Goal: Task Accomplishment & Management: Complete application form

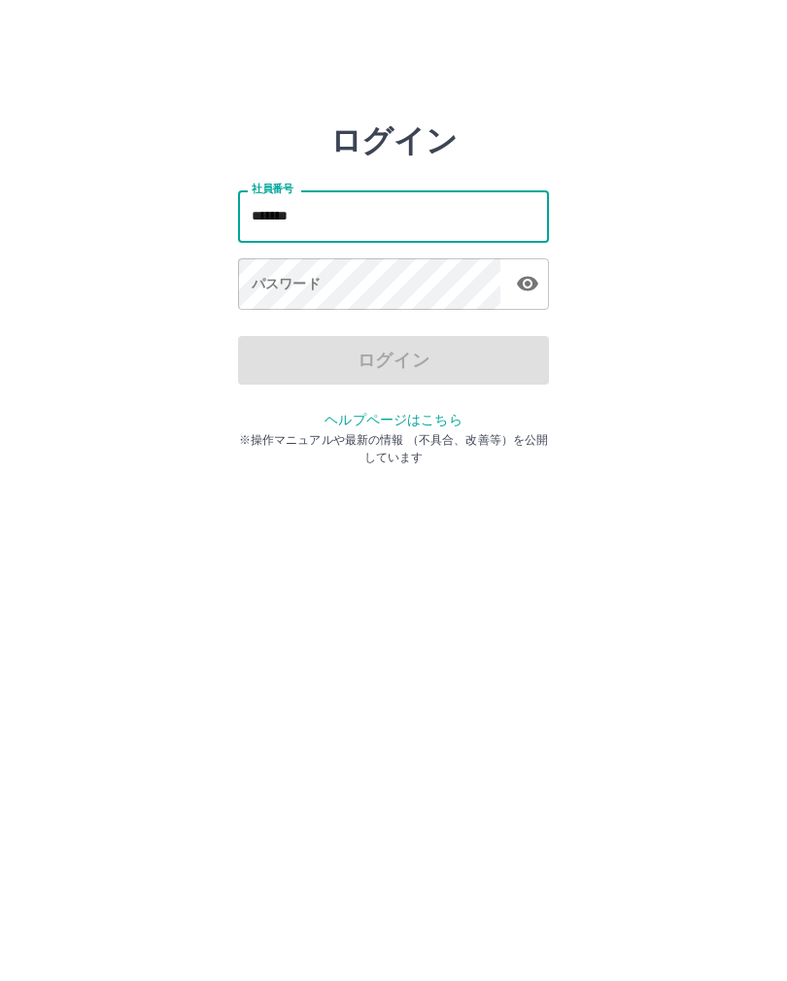
type input "*******"
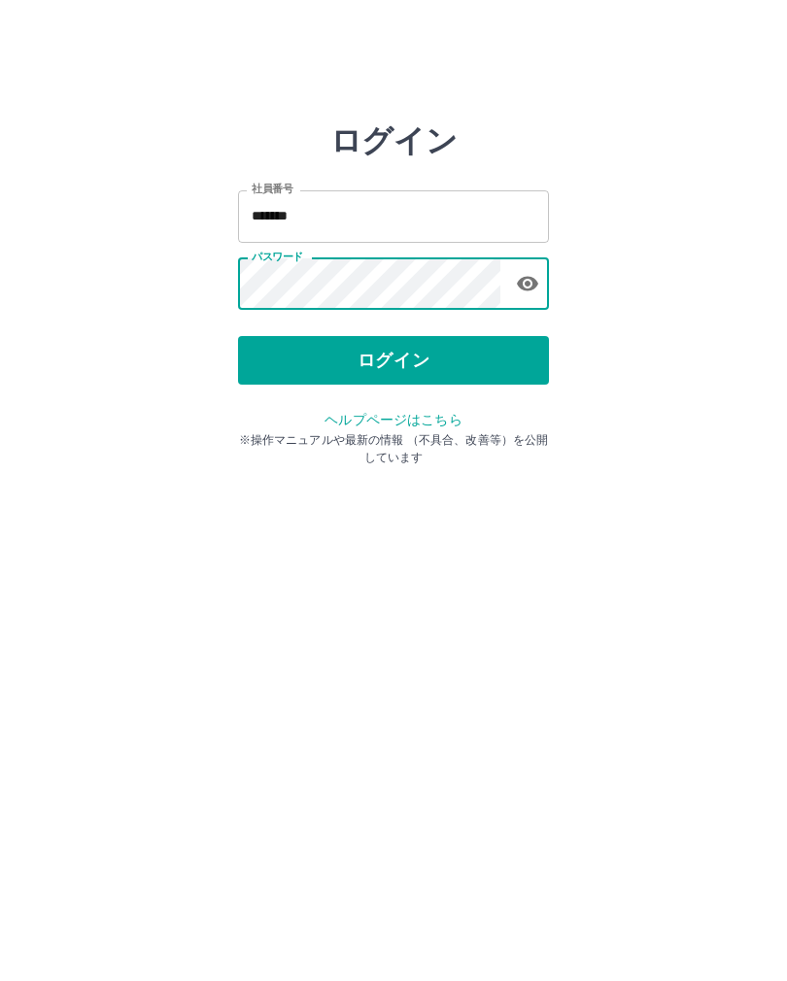
click at [490, 353] on button "ログイン" at bounding box center [393, 360] width 311 height 49
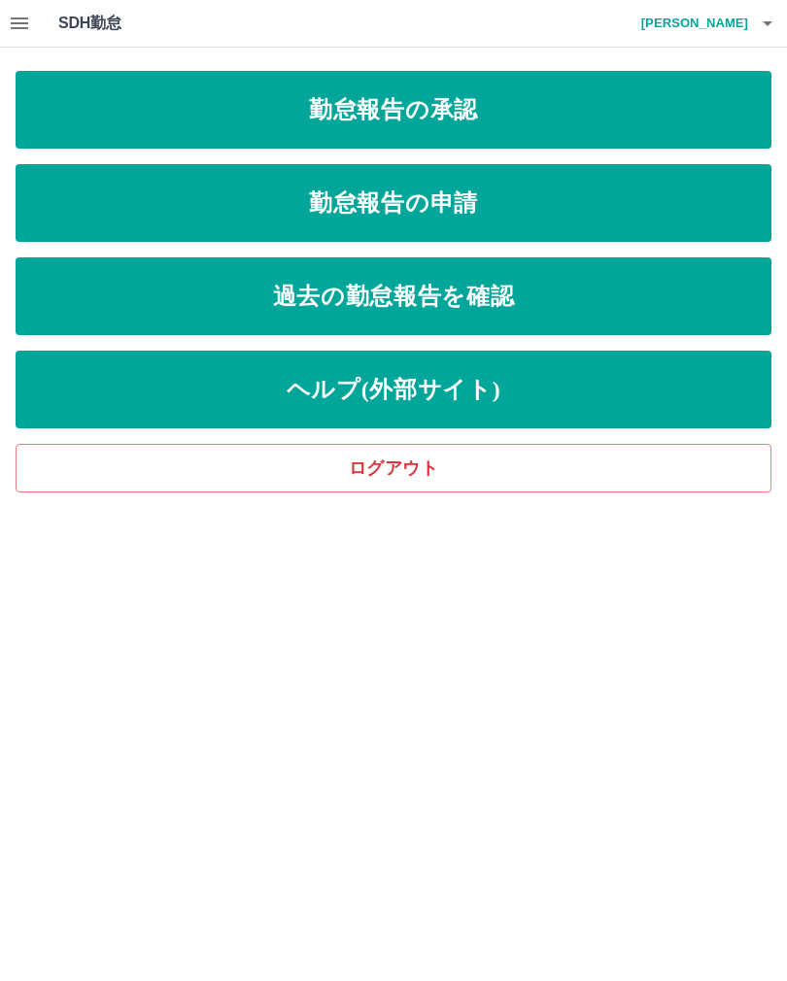
click at [552, 200] on link "勤怠報告の申請" at bounding box center [394, 203] width 756 height 78
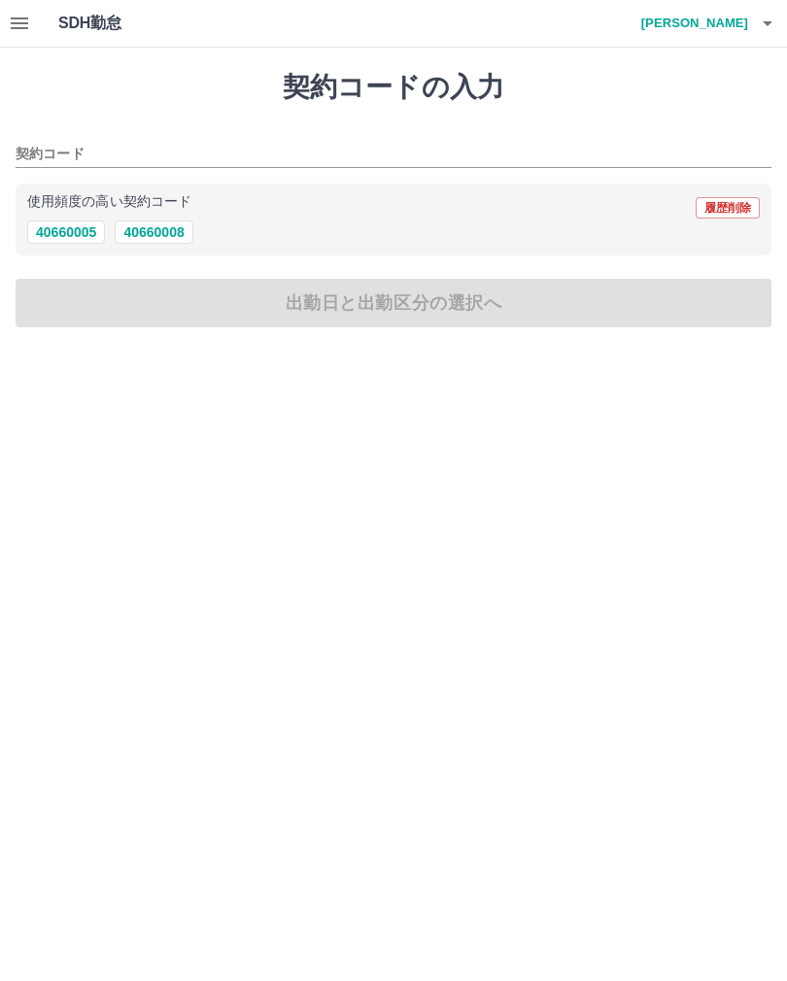
click at [164, 223] on button "40660008" at bounding box center [154, 232] width 78 height 23
type input "********"
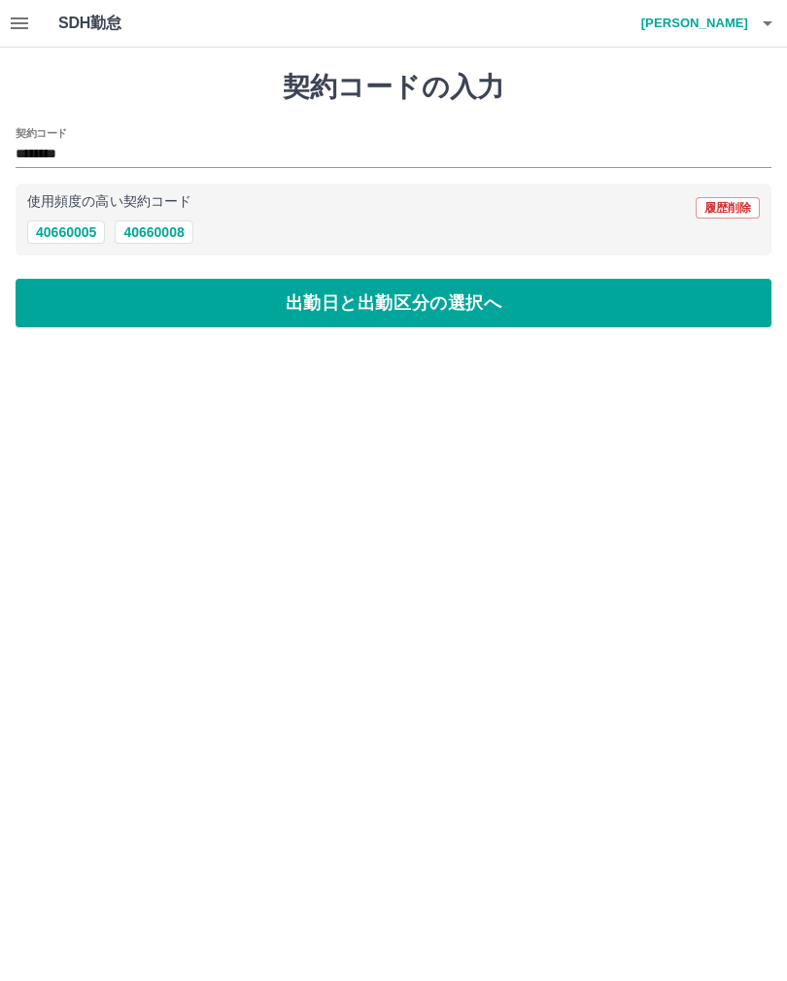
click at [543, 309] on button "出勤日と出勤区分の選択へ" at bounding box center [394, 303] width 756 height 49
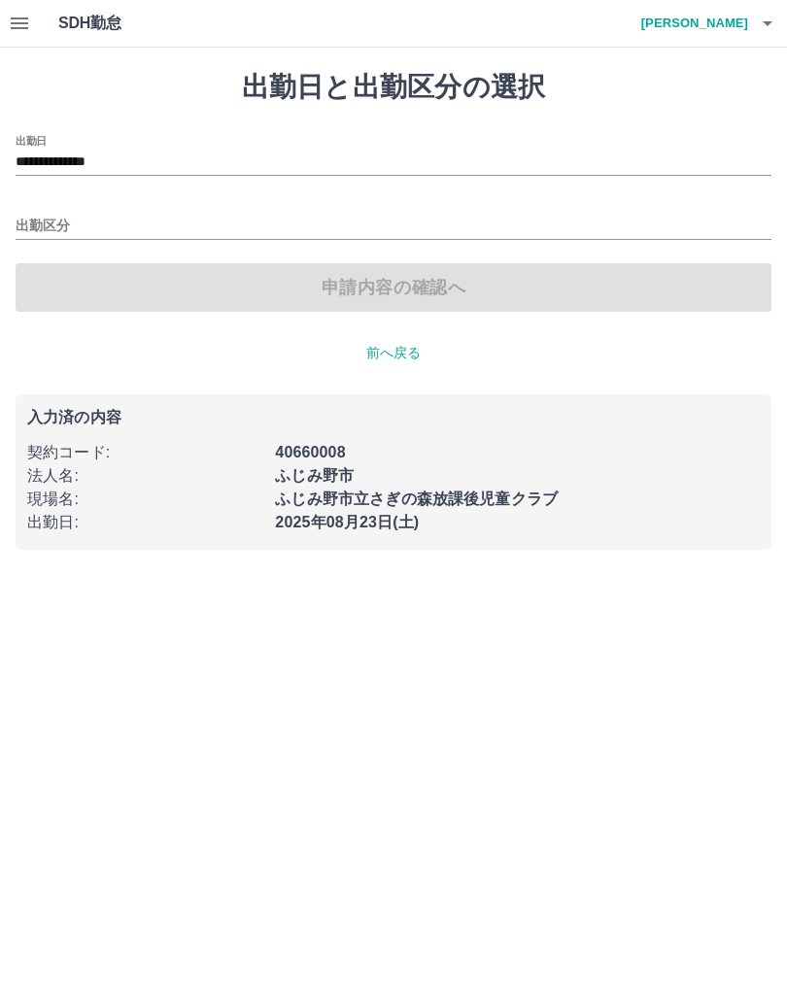
click at [47, 237] on input "出勤区分" at bounding box center [394, 227] width 756 height 24
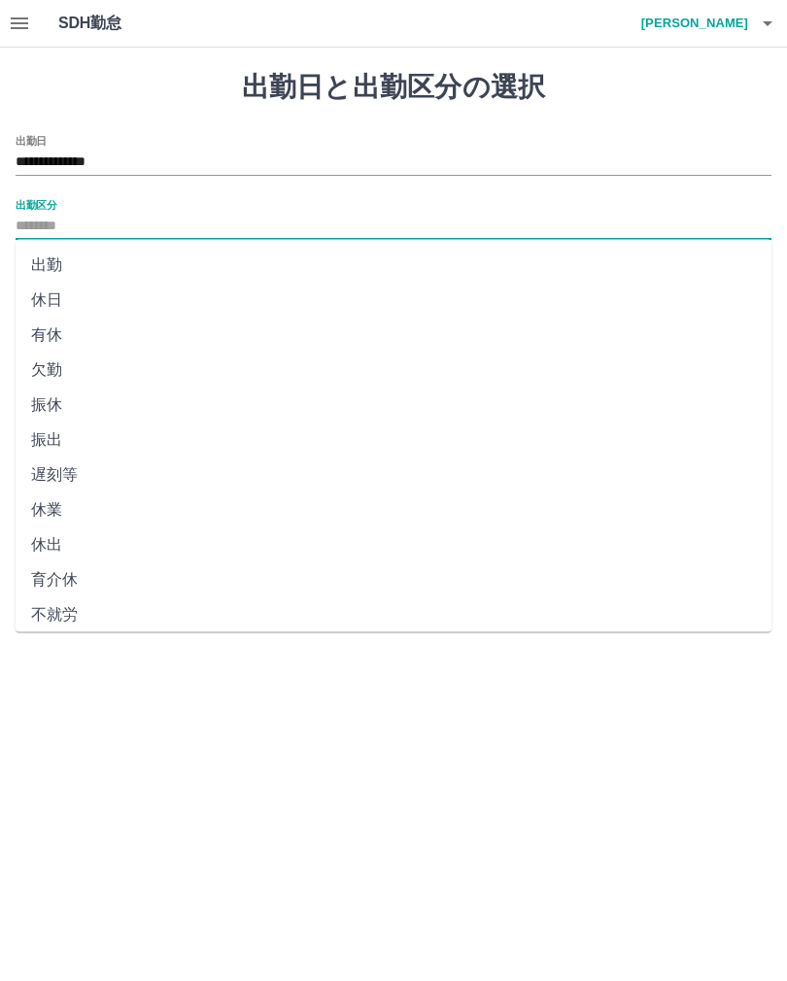
click at [34, 265] on li "出勤" at bounding box center [394, 265] width 756 height 35
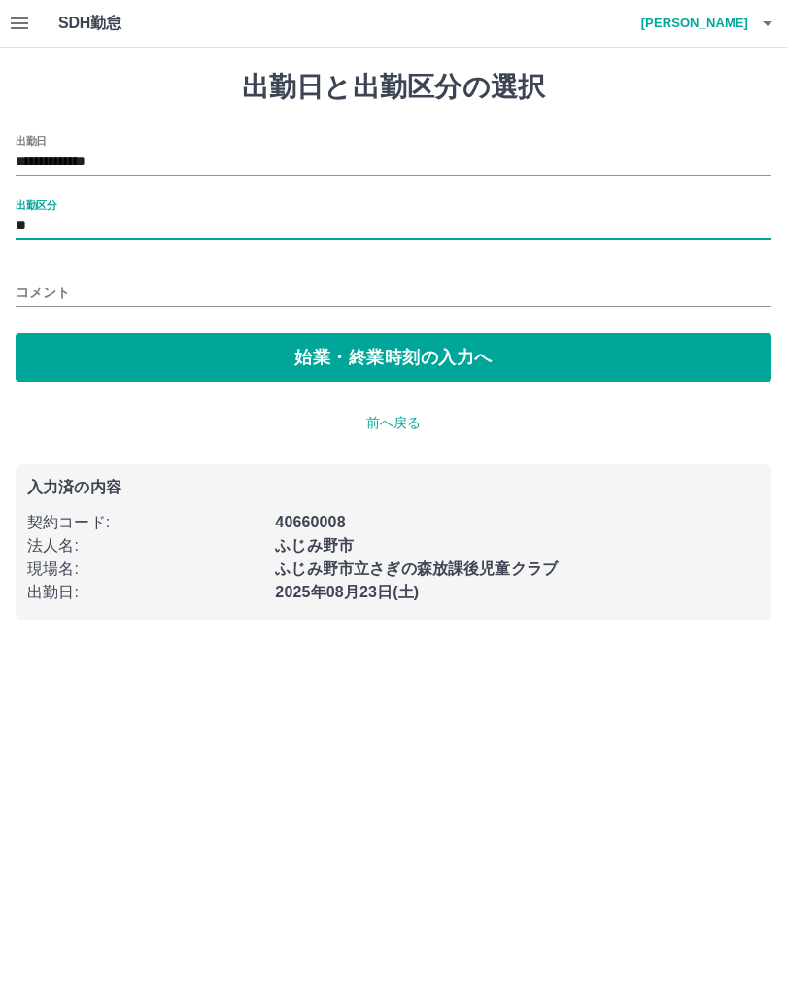
click at [16, 218] on input "**" at bounding box center [394, 227] width 756 height 24
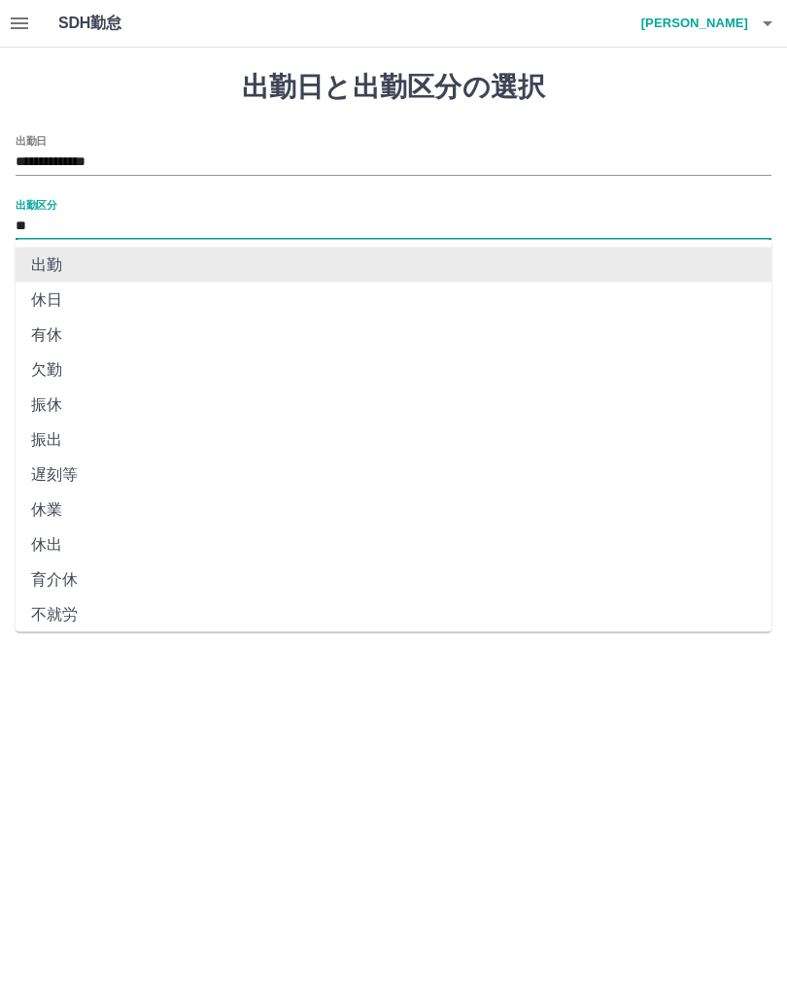
click at [51, 438] on li "振出" at bounding box center [394, 440] width 756 height 35
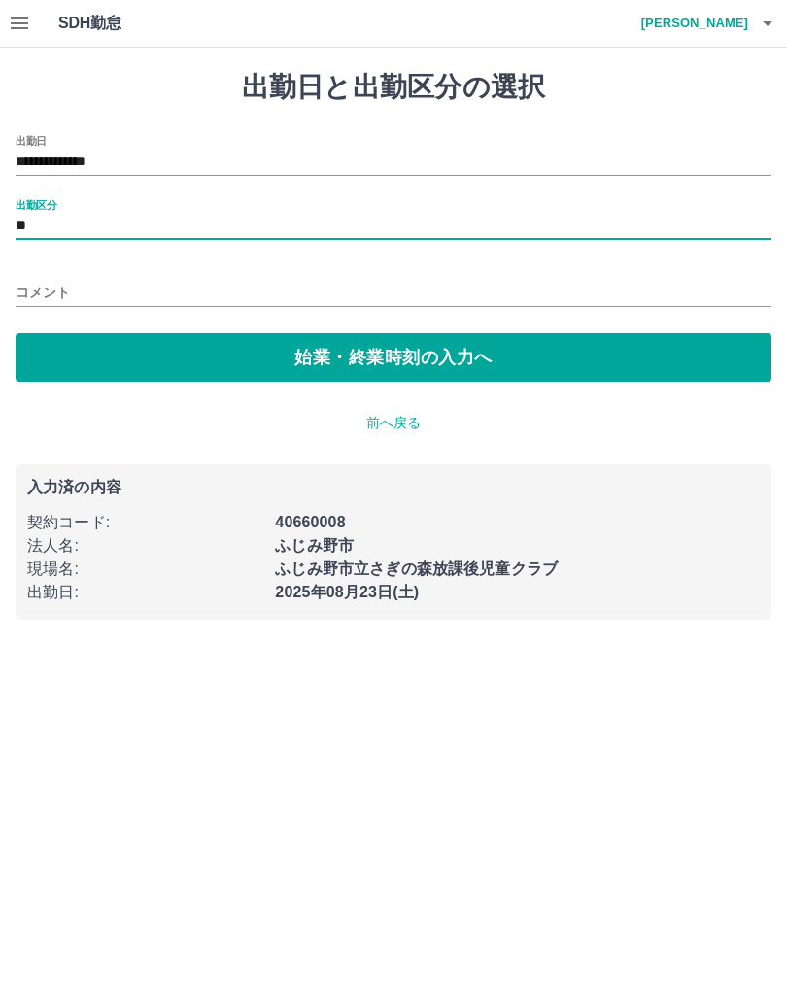
type input "**"
click at [512, 305] on input "コメント" at bounding box center [394, 293] width 756 height 28
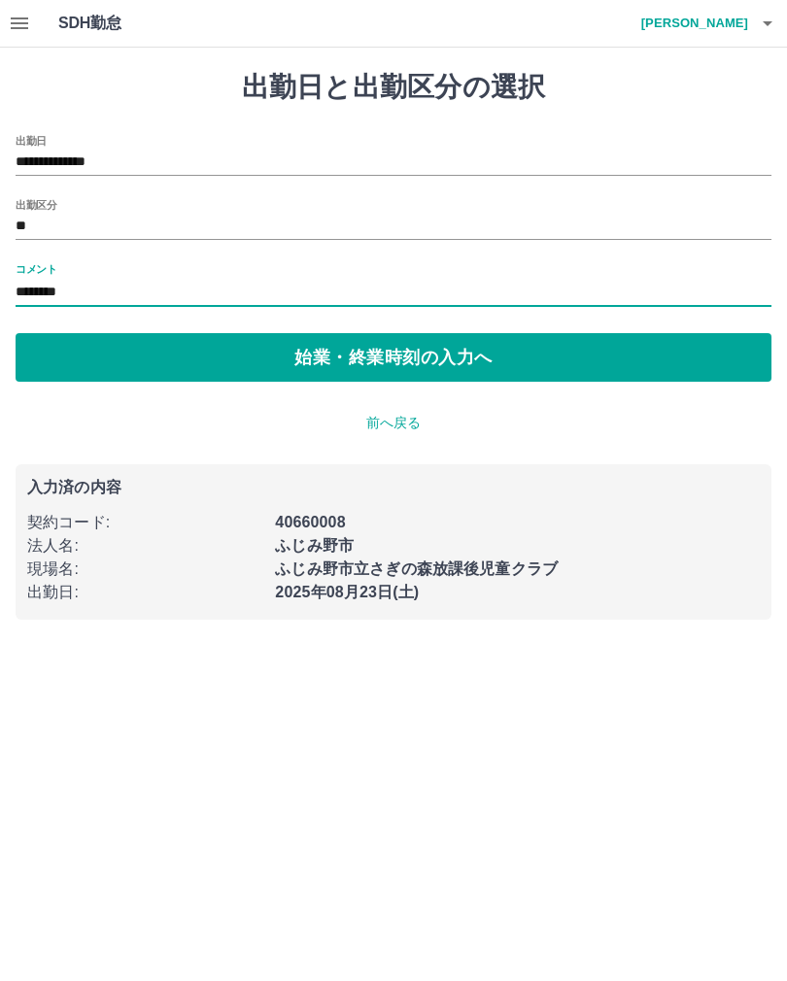
type input "********"
click at [572, 361] on button "始業・終業時刻の入力へ" at bounding box center [394, 357] width 756 height 49
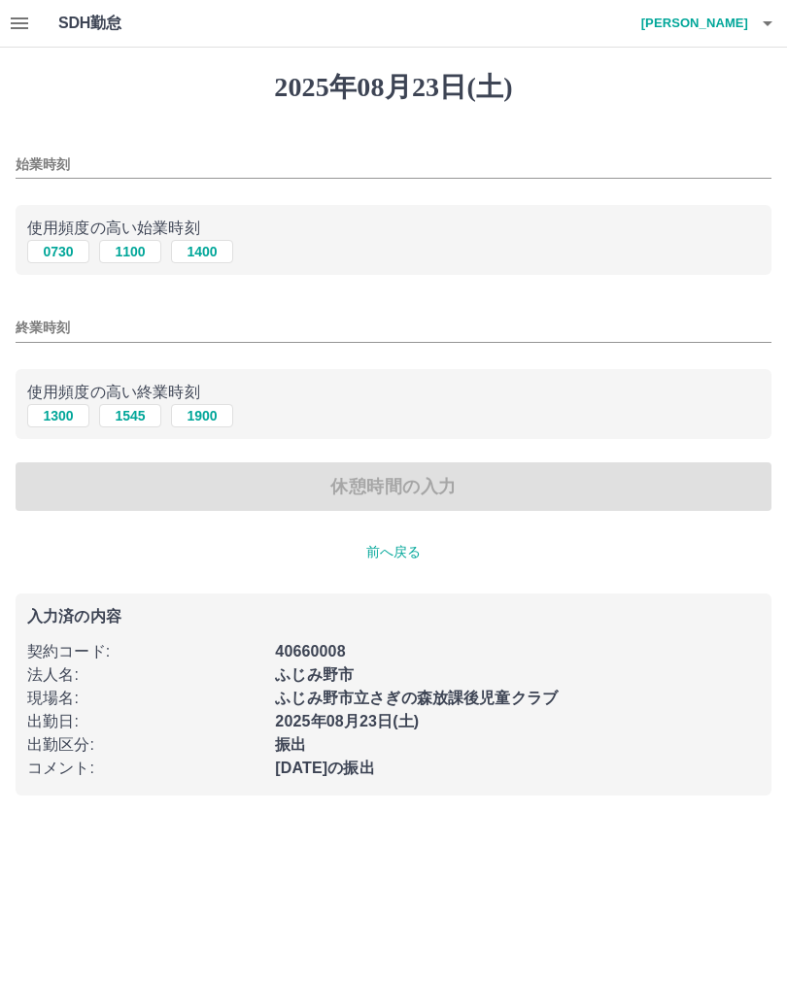
click at [55, 249] on button "0730" at bounding box center [58, 251] width 62 height 23
type input "****"
click at [31, 341] on input "終業時刻" at bounding box center [394, 328] width 756 height 28
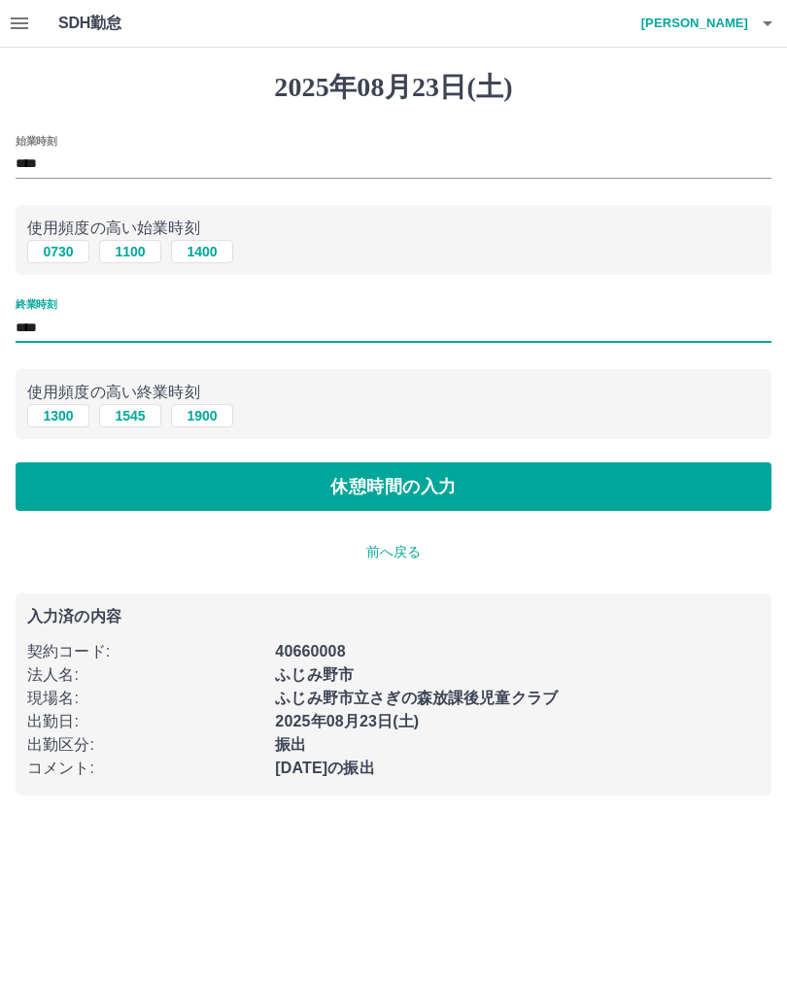
type input "****"
click at [632, 464] on button "休憩時間の入力" at bounding box center [394, 487] width 756 height 49
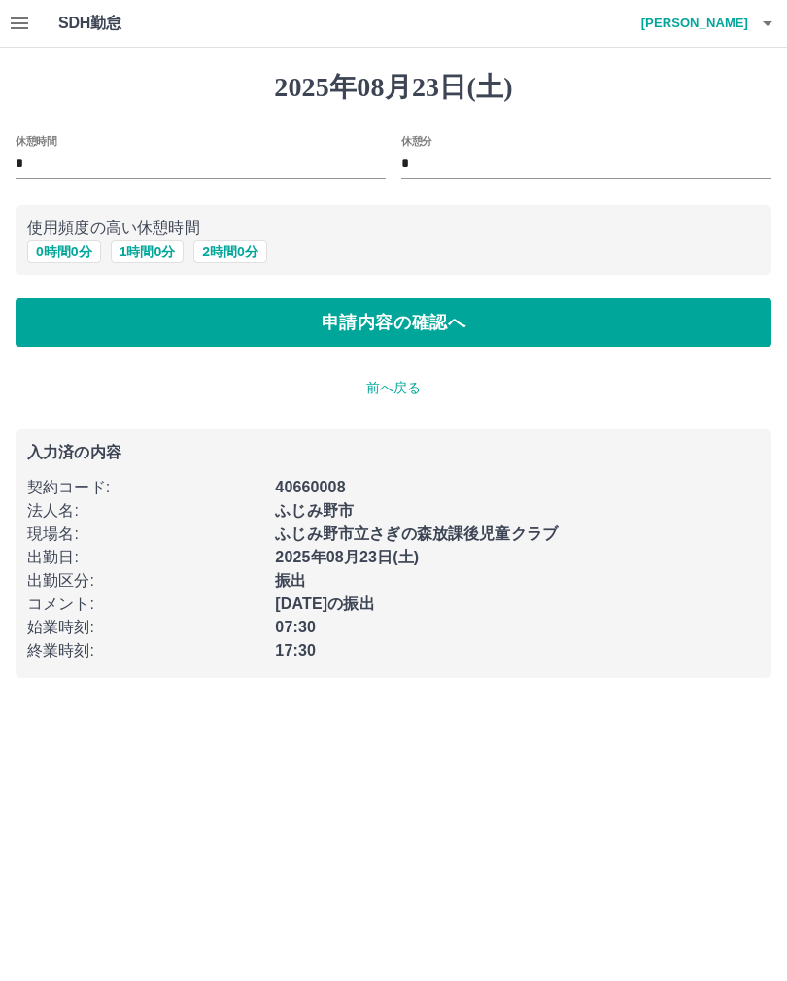
click at [154, 250] on button "1 時間 0 分" at bounding box center [148, 251] width 74 height 23
type input "*"
click at [243, 331] on button "申請内容の確認へ" at bounding box center [394, 322] width 756 height 49
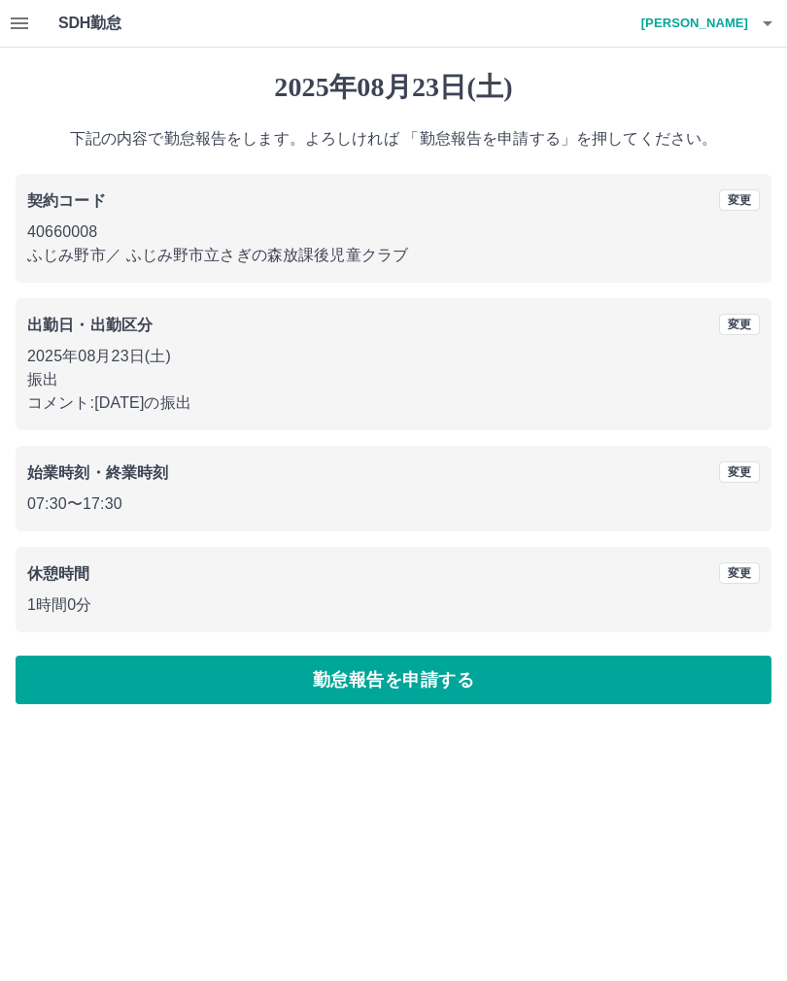
click at [401, 669] on button "勤怠報告を申請する" at bounding box center [394, 680] width 756 height 49
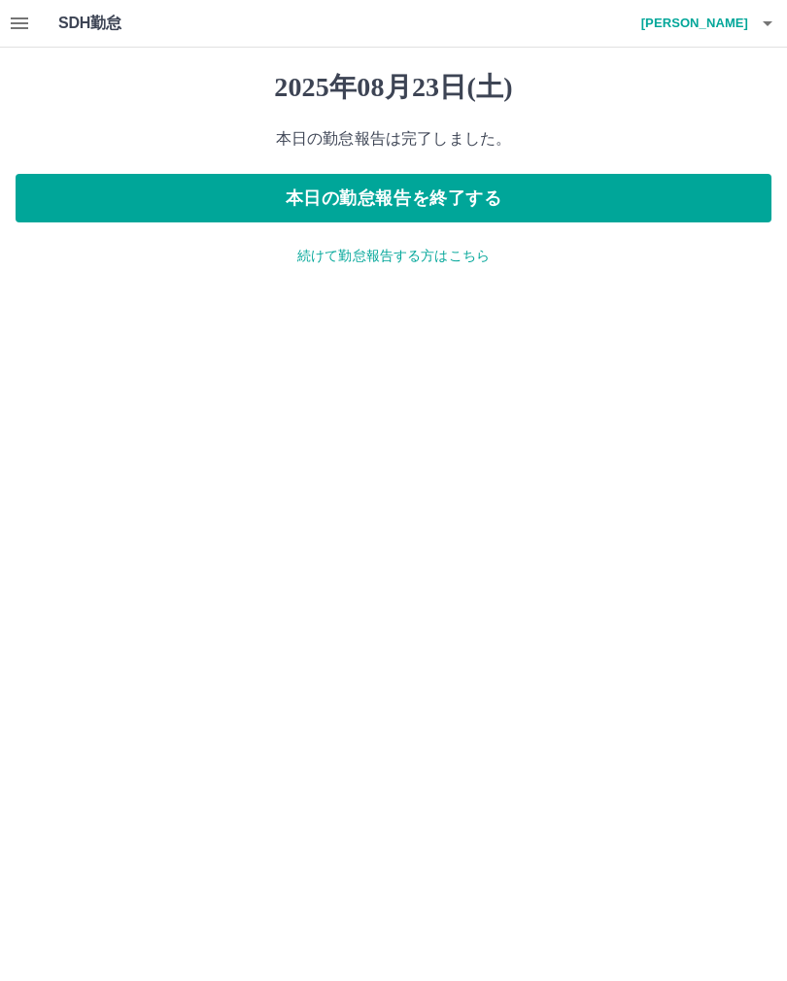
click at [23, 27] on icon "button" at bounding box center [19, 23] width 17 height 12
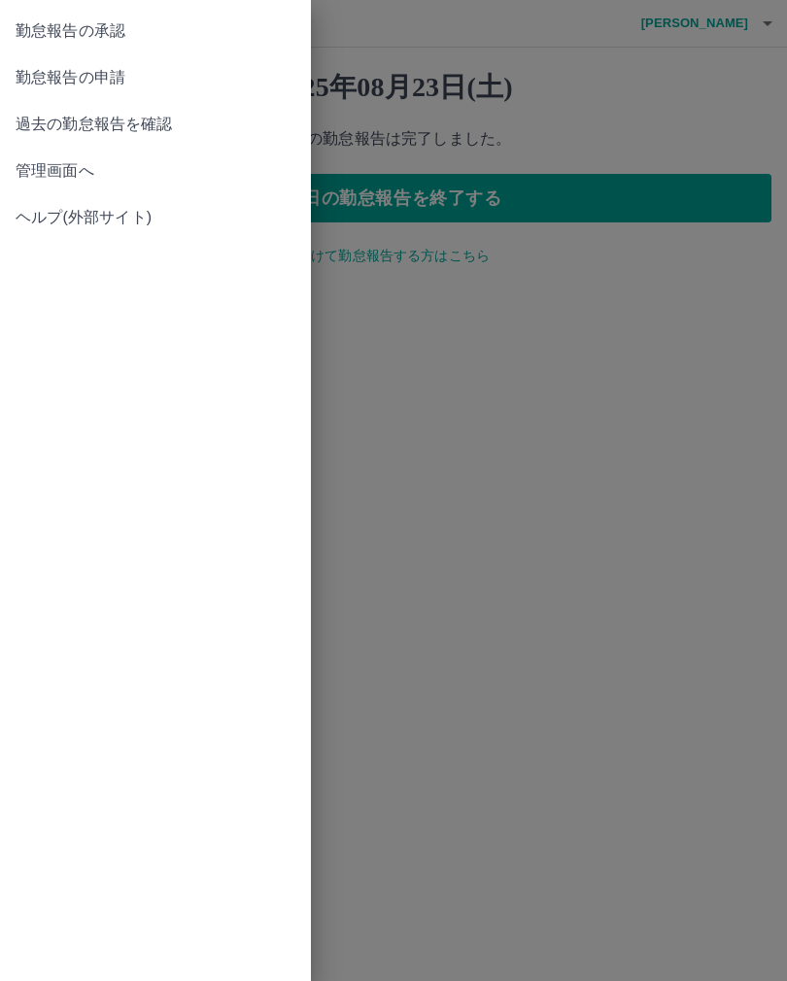
click at [105, 22] on span "勤怠報告の承認" at bounding box center [156, 30] width 280 height 23
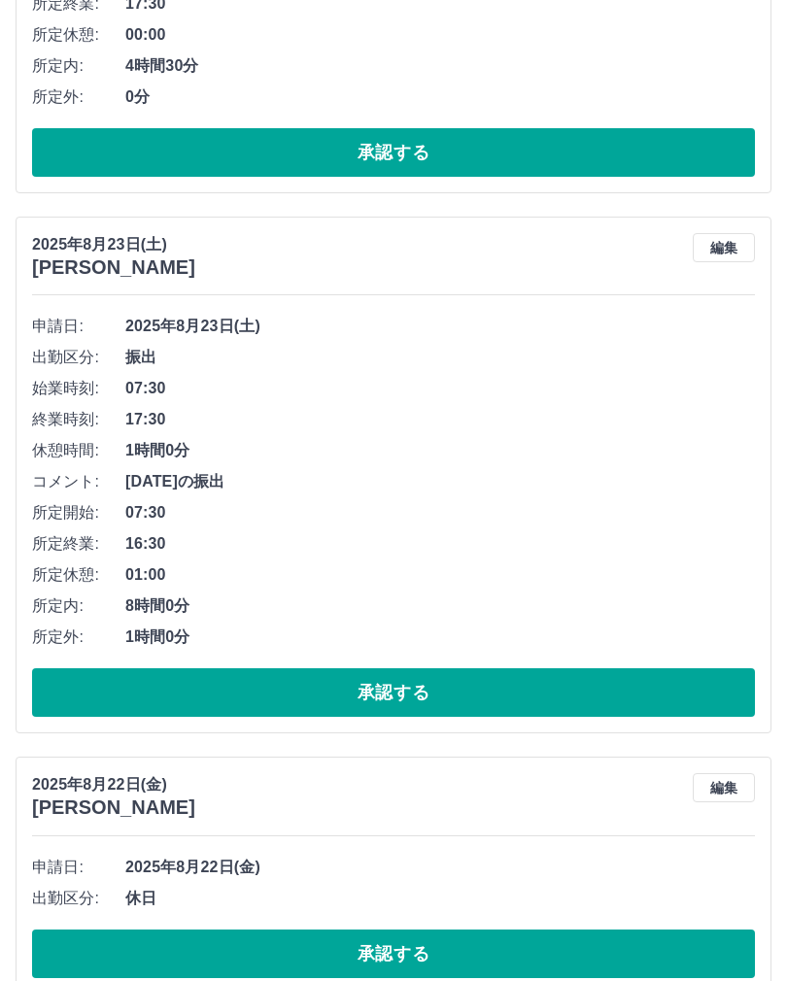
scroll to position [1877, 0]
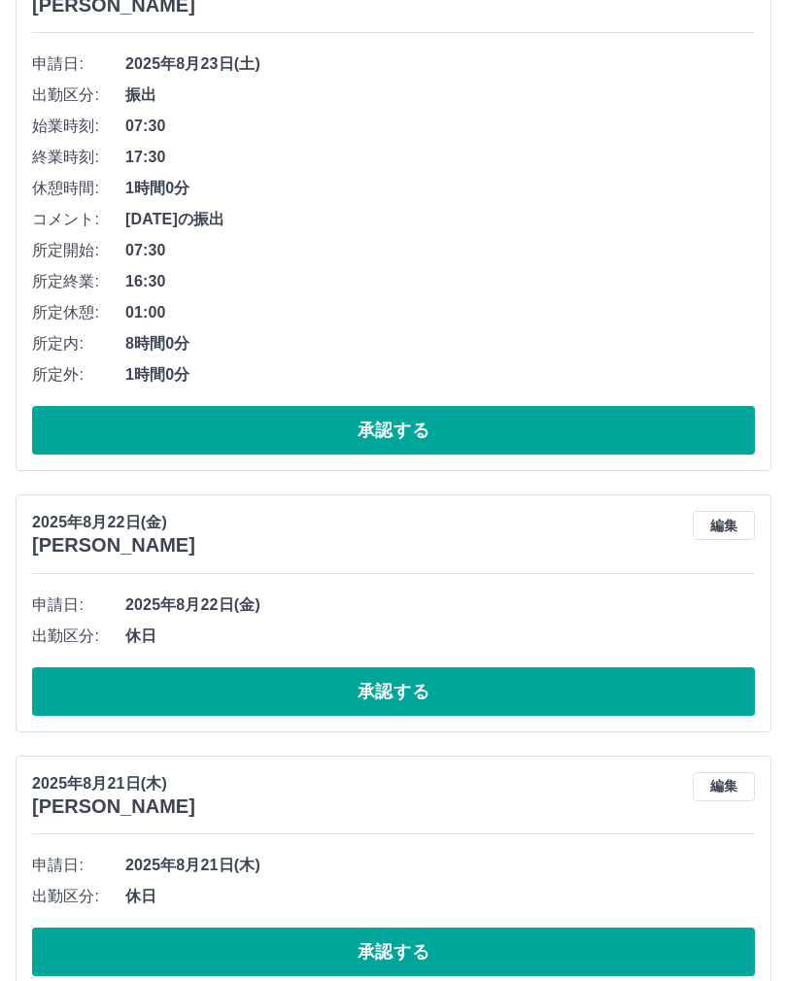
click at [249, 952] on button "承認する" at bounding box center [393, 952] width 723 height 49
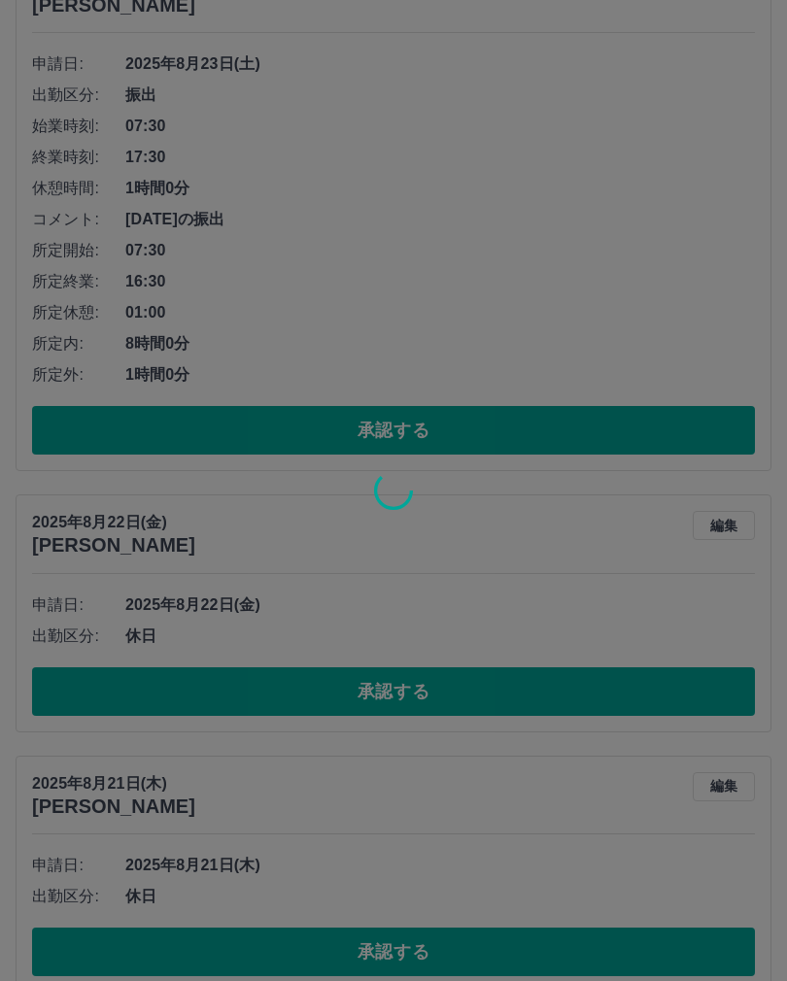
scroll to position [1617, 0]
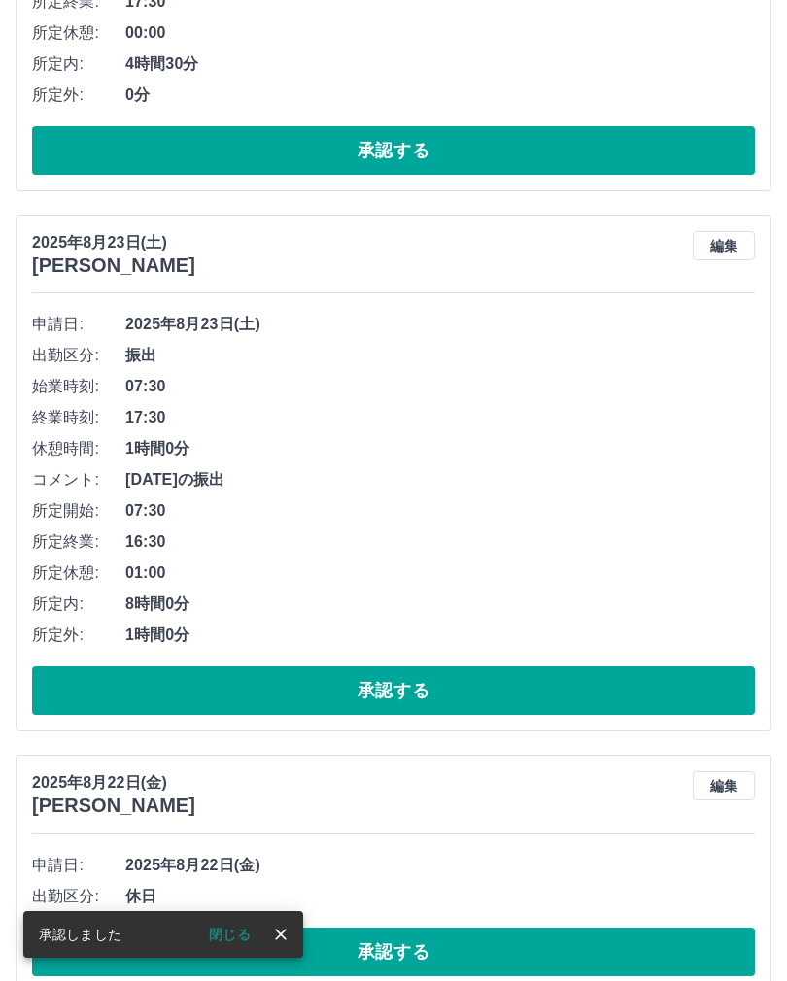
click at [360, 950] on button "承認する" at bounding box center [393, 952] width 723 height 49
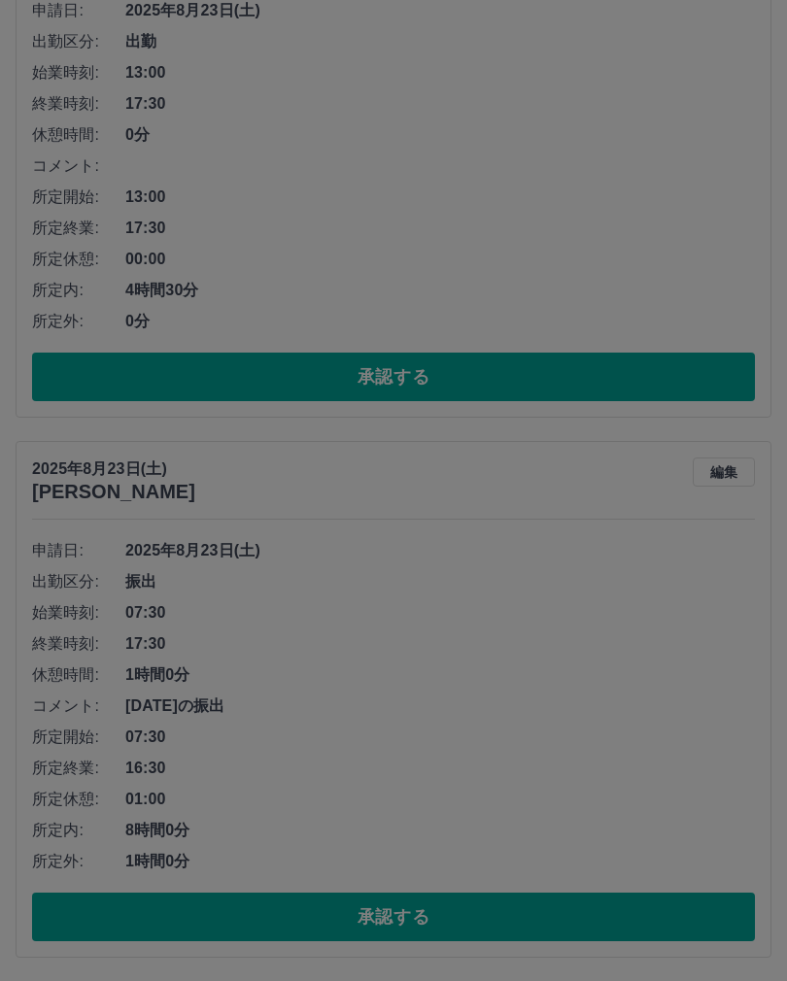
scroll to position [1356, 0]
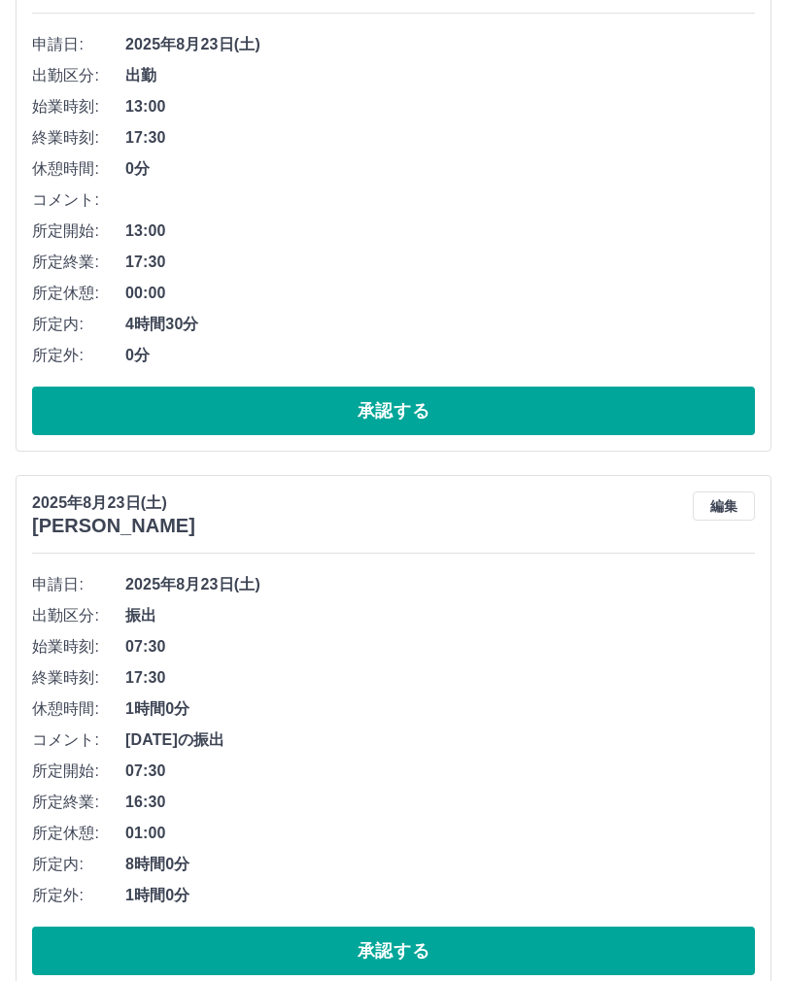
click at [290, 947] on button "承認する" at bounding box center [393, 951] width 723 height 49
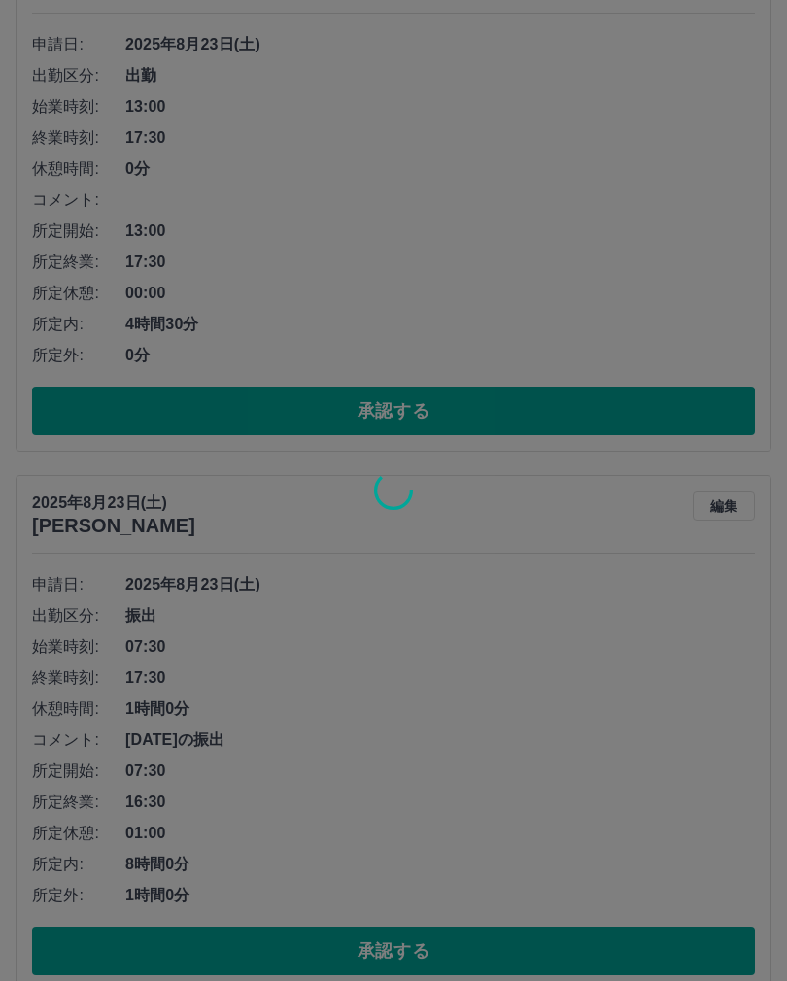
scroll to position [816, 0]
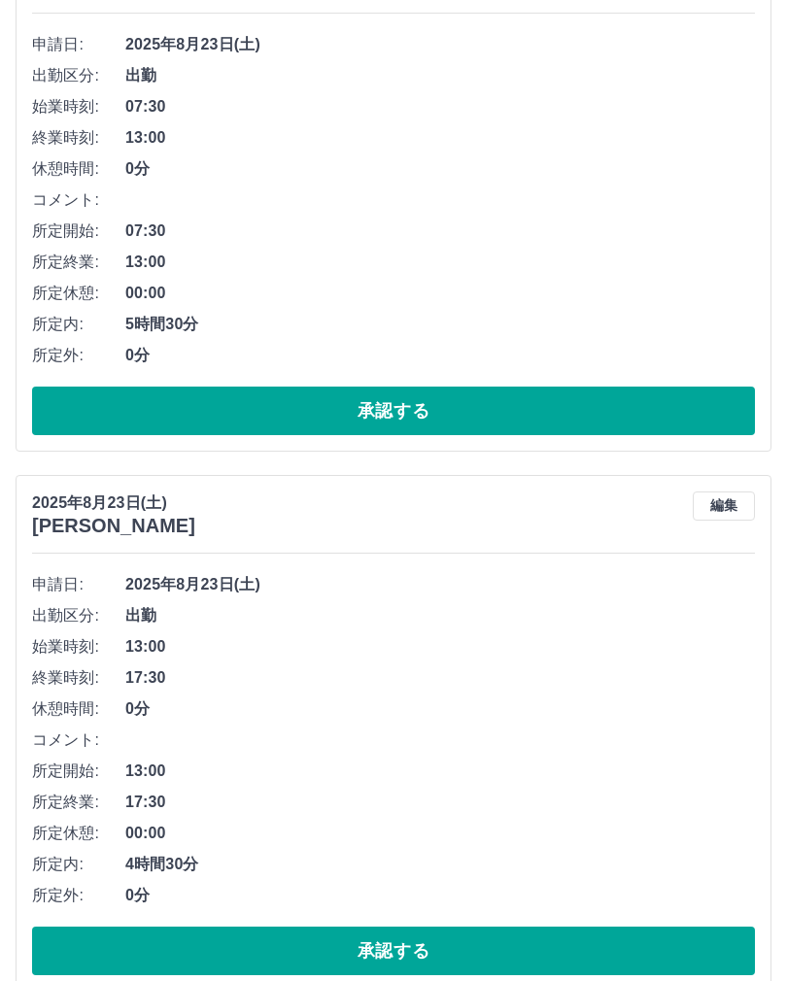
click at [248, 942] on button "承認する" at bounding box center [393, 951] width 723 height 49
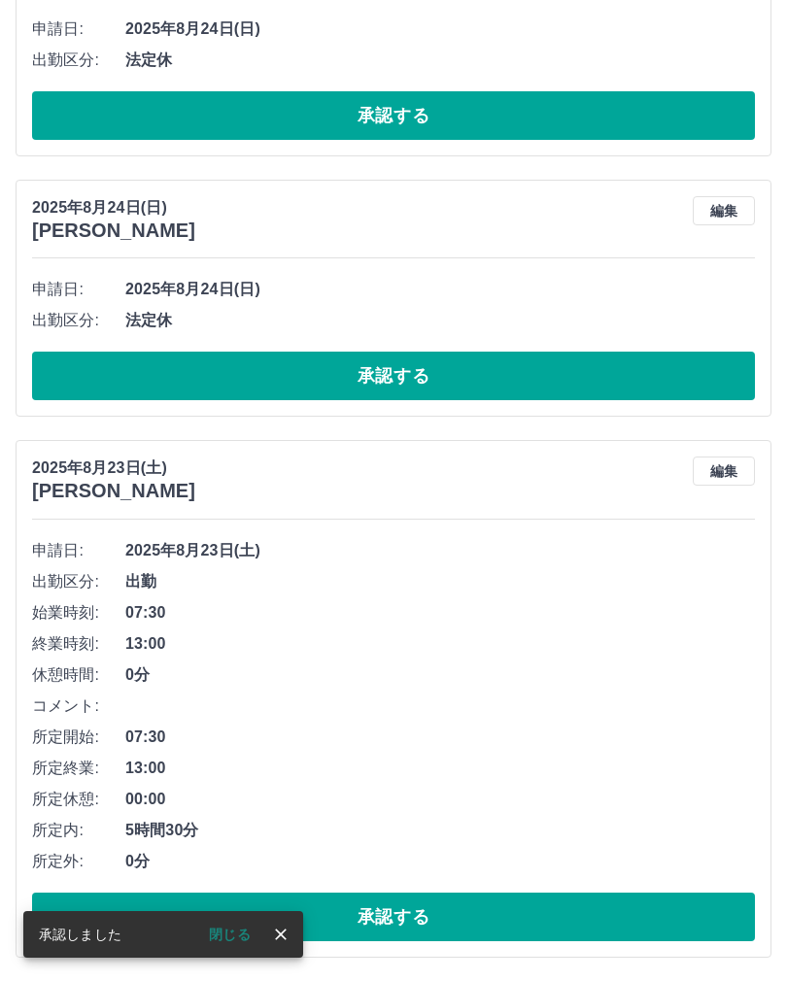
scroll to position [276, 0]
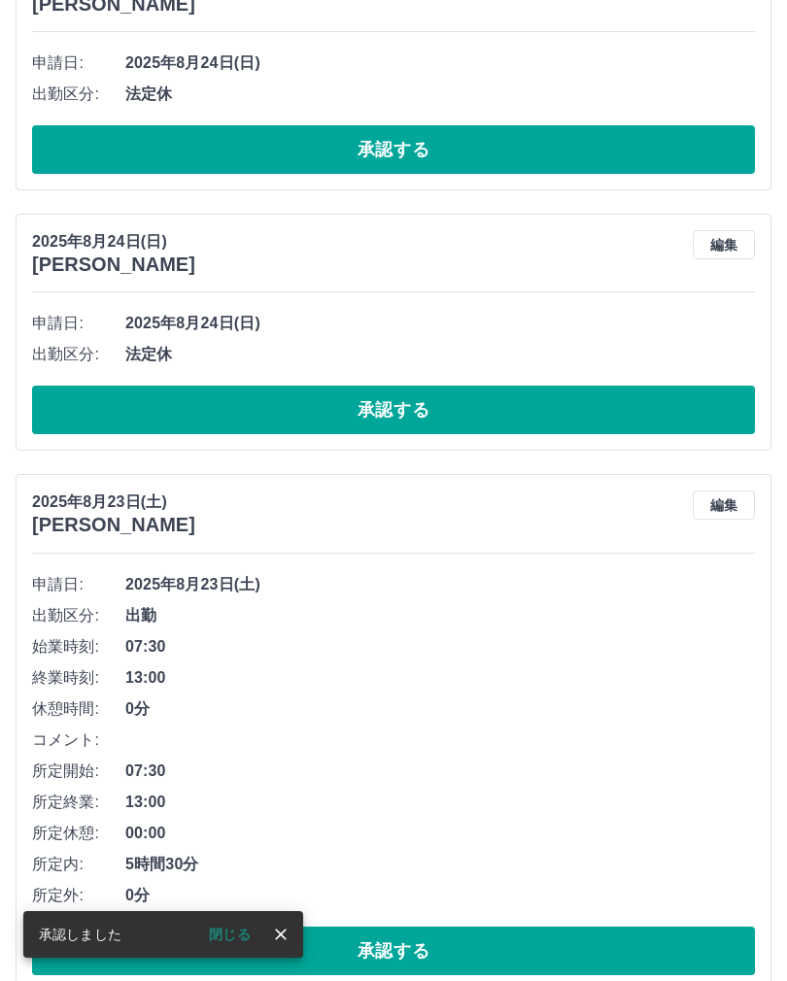
click at [385, 941] on button "承認する" at bounding box center [393, 951] width 723 height 49
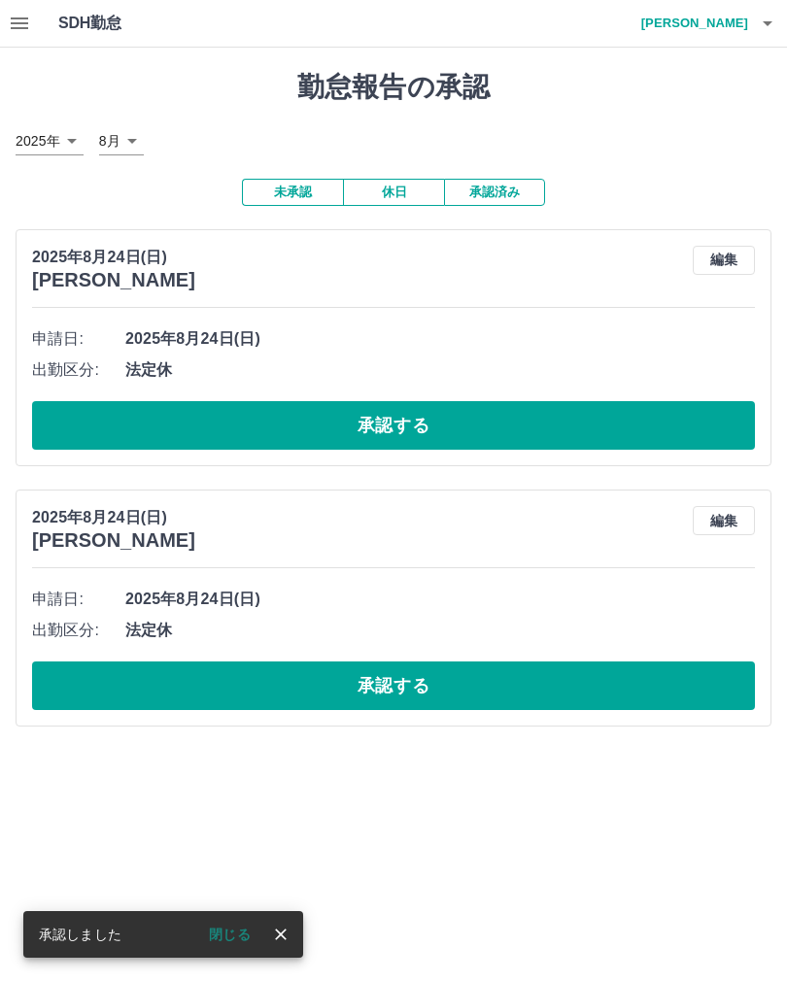
scroll to position [0, 0]
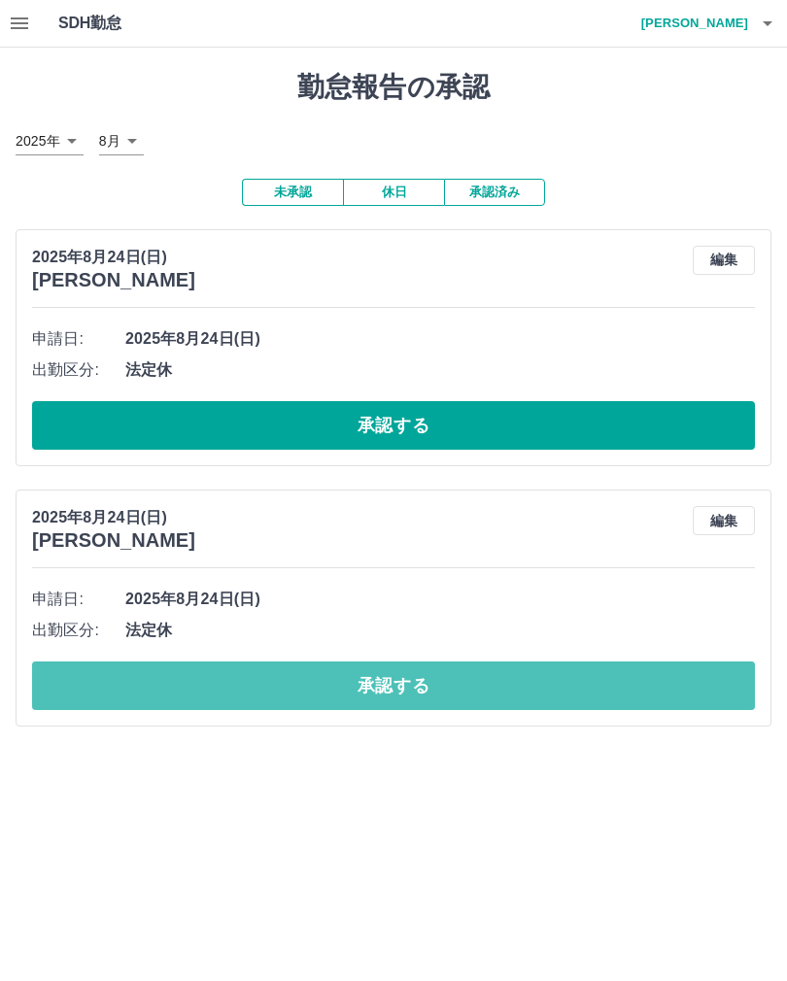
click at [132, 679] on button "承認する" at bounding box center [393, 686] width 723 height 49
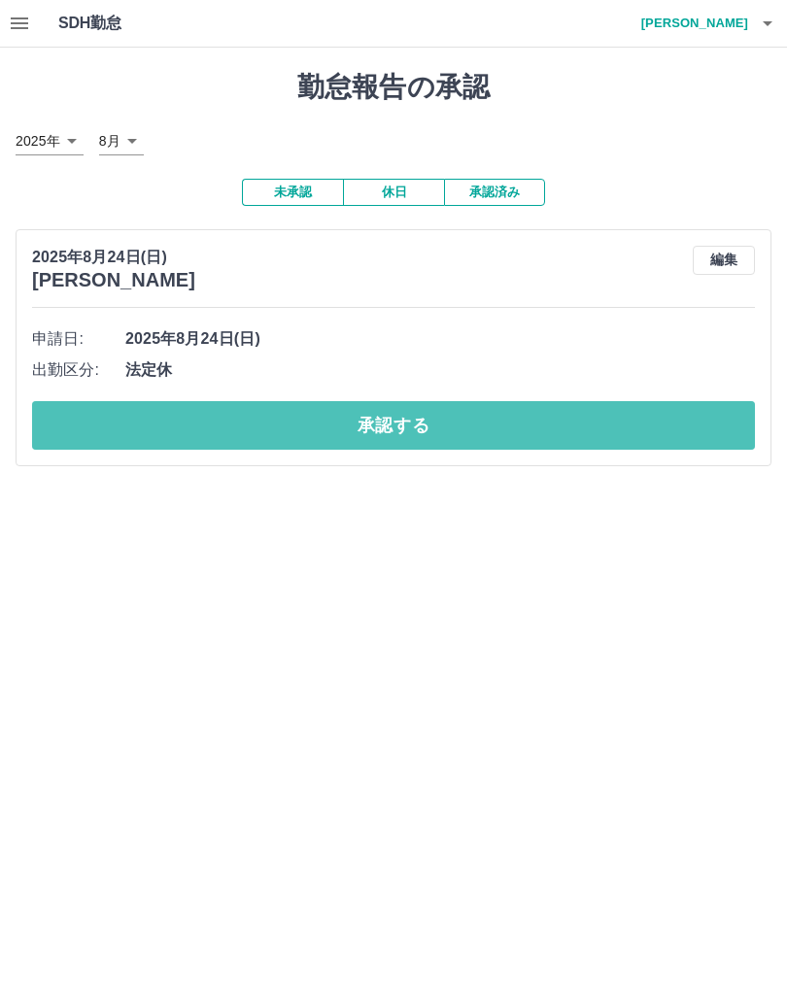
click at [95, 417] on button "承認する" at bounding box center [393, 425] width 723 height 49
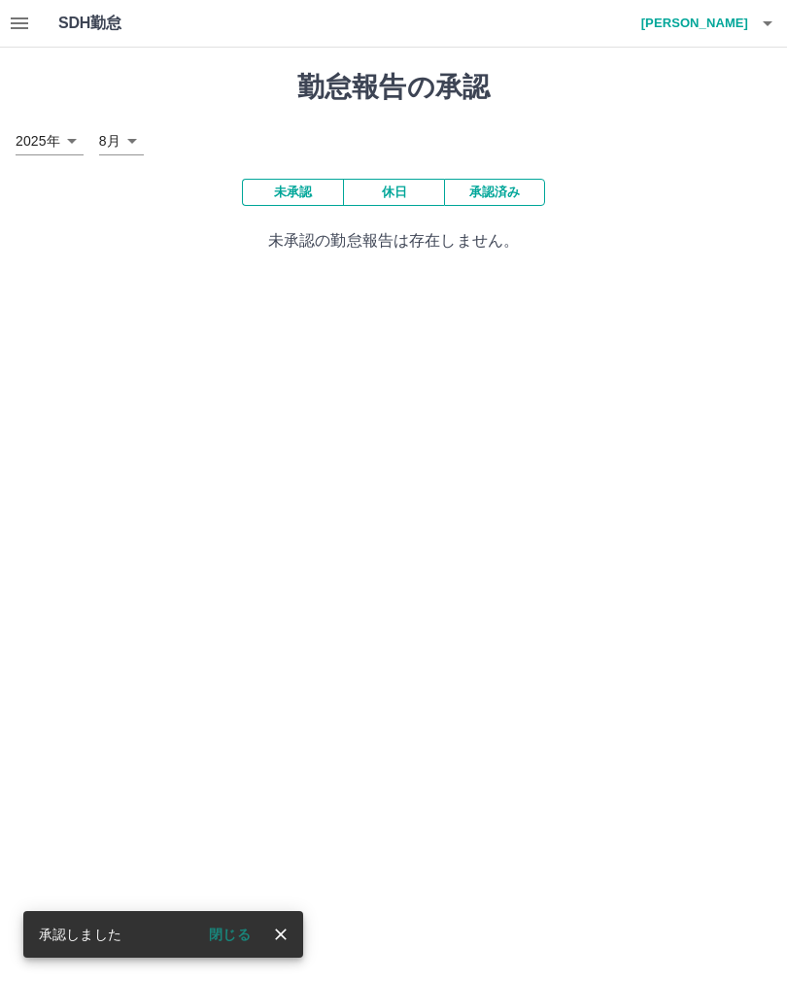
click at [29, 43] on button "button" at bounding box center [19, 23] width 39 height 47
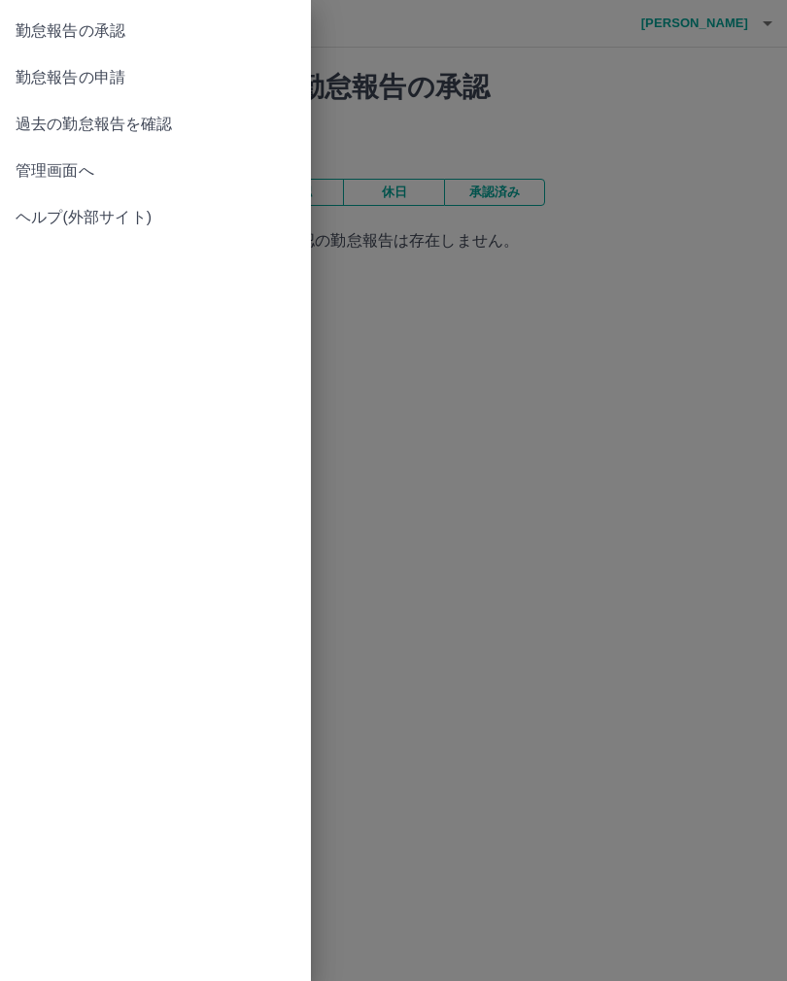
click at [55, 75] on span "勤怠報告の申請" at bounding box center [156, 77] width 280 height 23
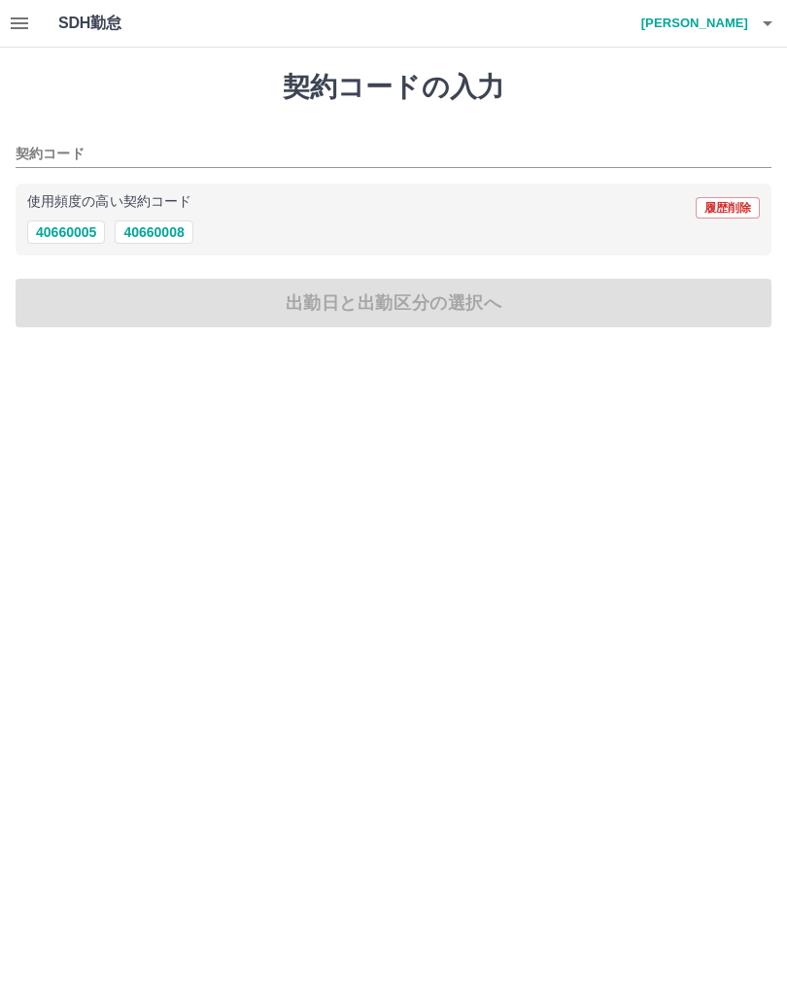
click at [154, 232] on button "40660008" at bounding box center [154, 232] width 78 height 23
type input "********"
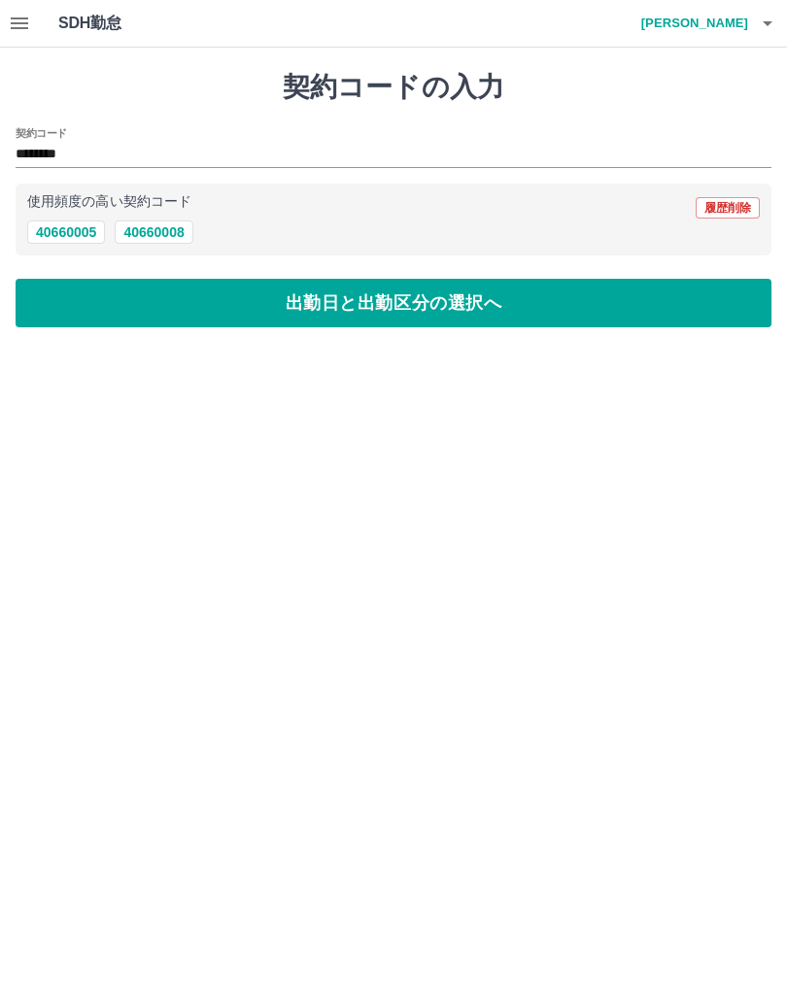
click at [170, 314] on button "出勤日と出勤区分の選択へ" at bounding box center [394, 303] width 756 height 49
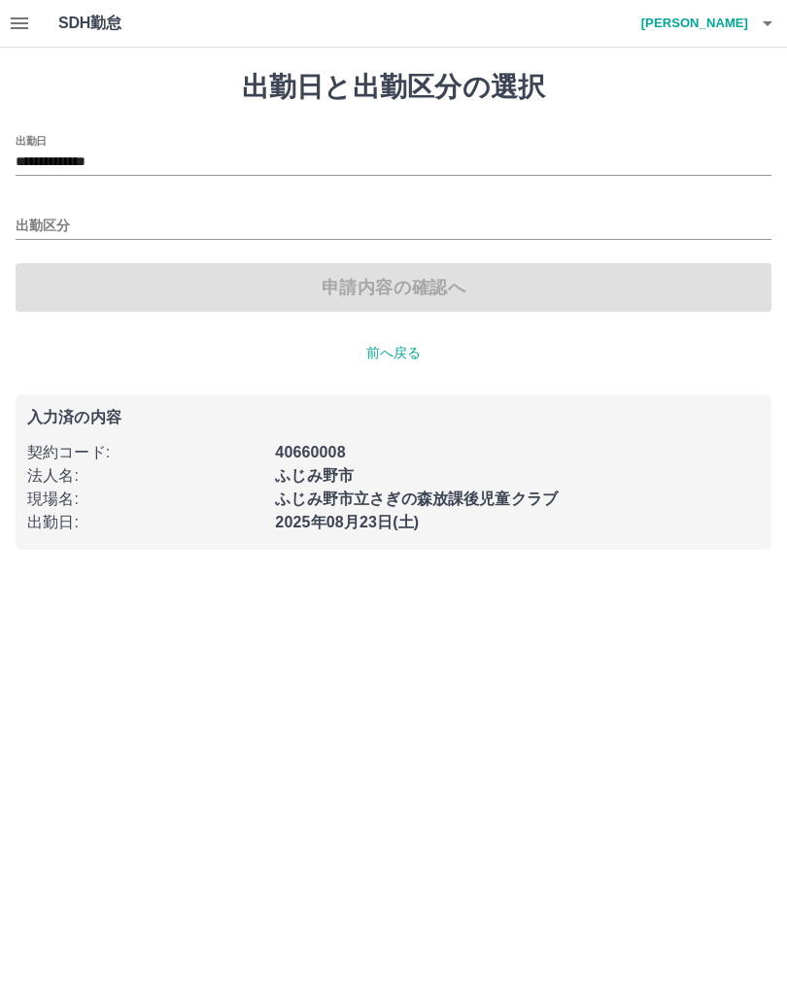
click at [75, 173] on input "**********" at bounding box center [394, 163] width 756 height 24
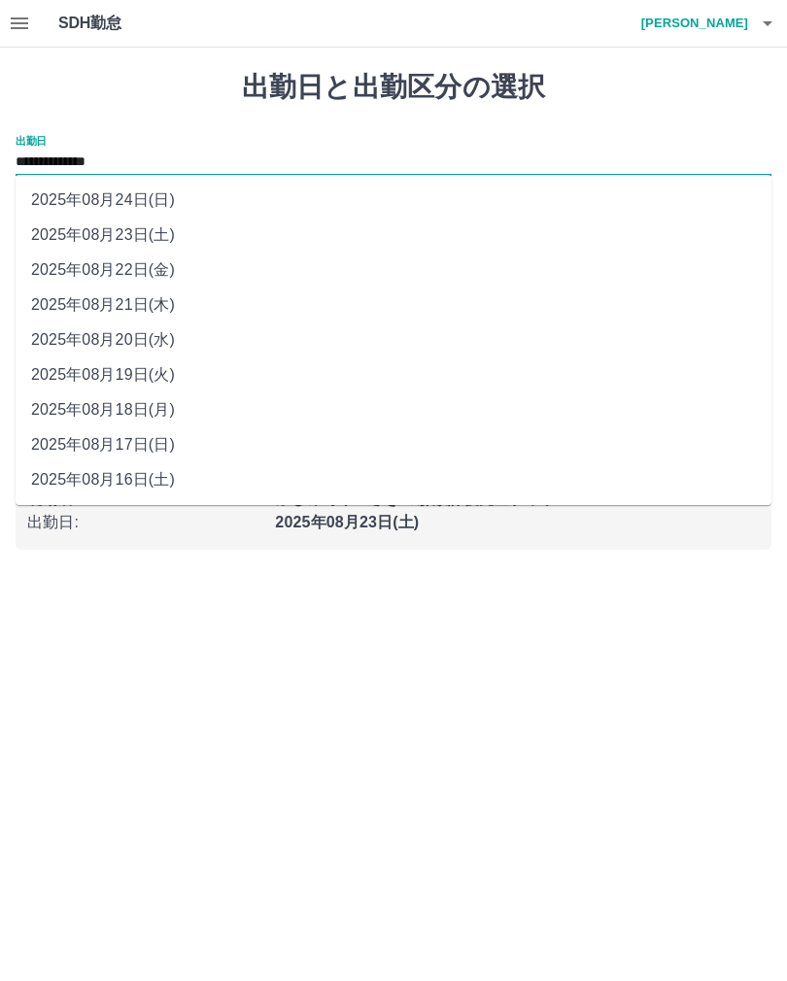
click at [70, 203] on li "2025年08月24日(日)" at bounding box center [394, 200] width 756 height 35
type input "**********"
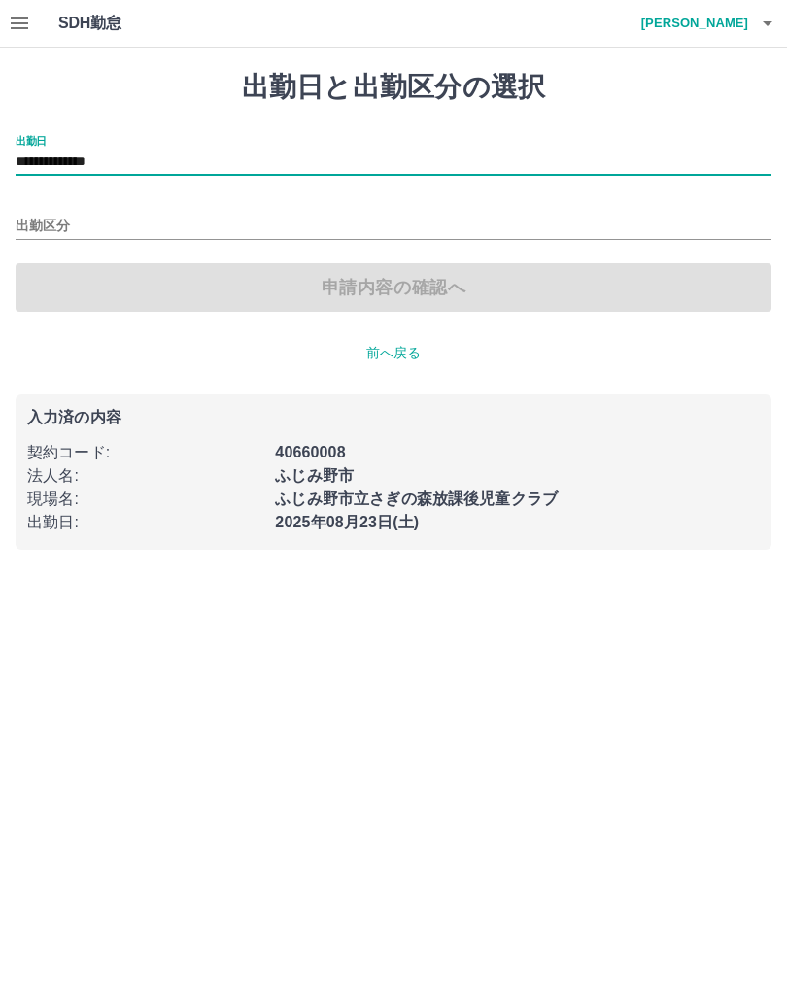
click at [44, 235] on input "出勤区分" at bounding box center [394, 227] width 756 height 24
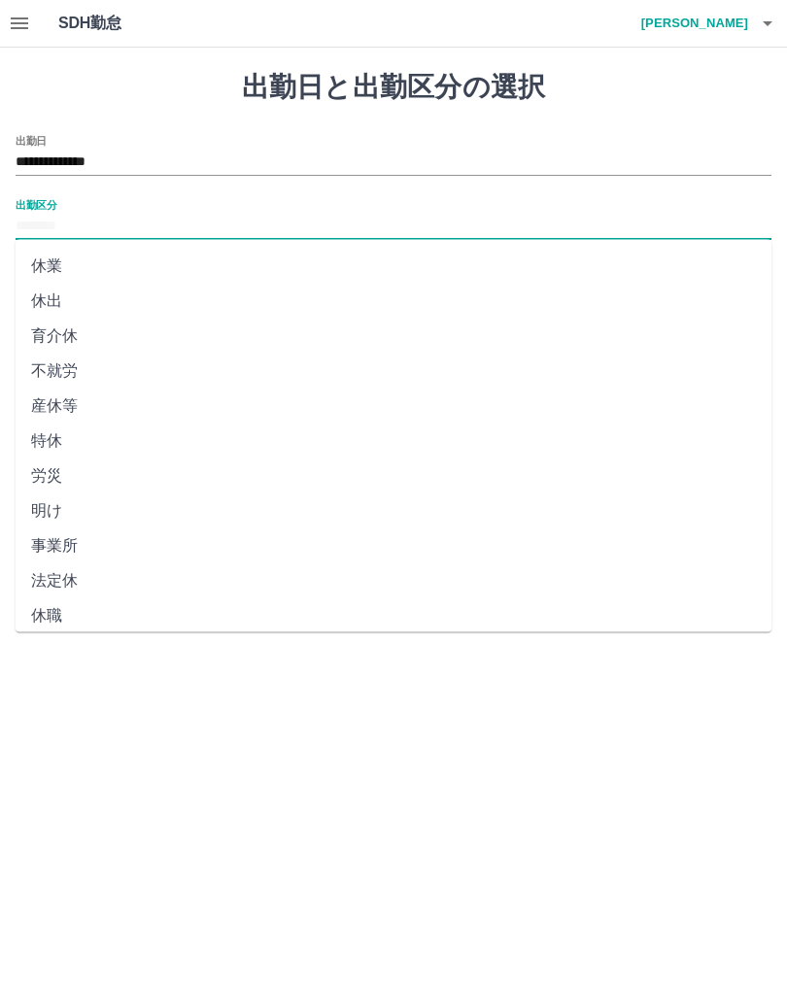
scroll to position [241, 0]
click at [91, 580] on li "法定休" at bounding box center [394, 583] width 756 height 35
type input "***"
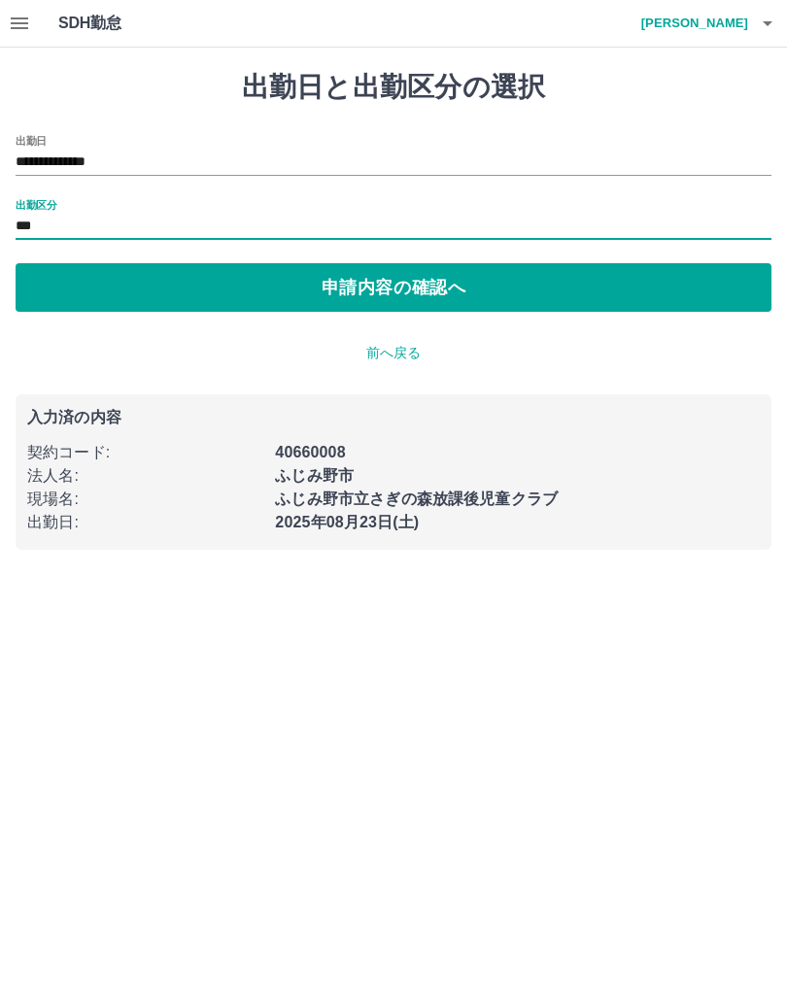
click at [64, 286] on button "申請内容の確認へ" at bounding box center [394, 287] width 756 height 49
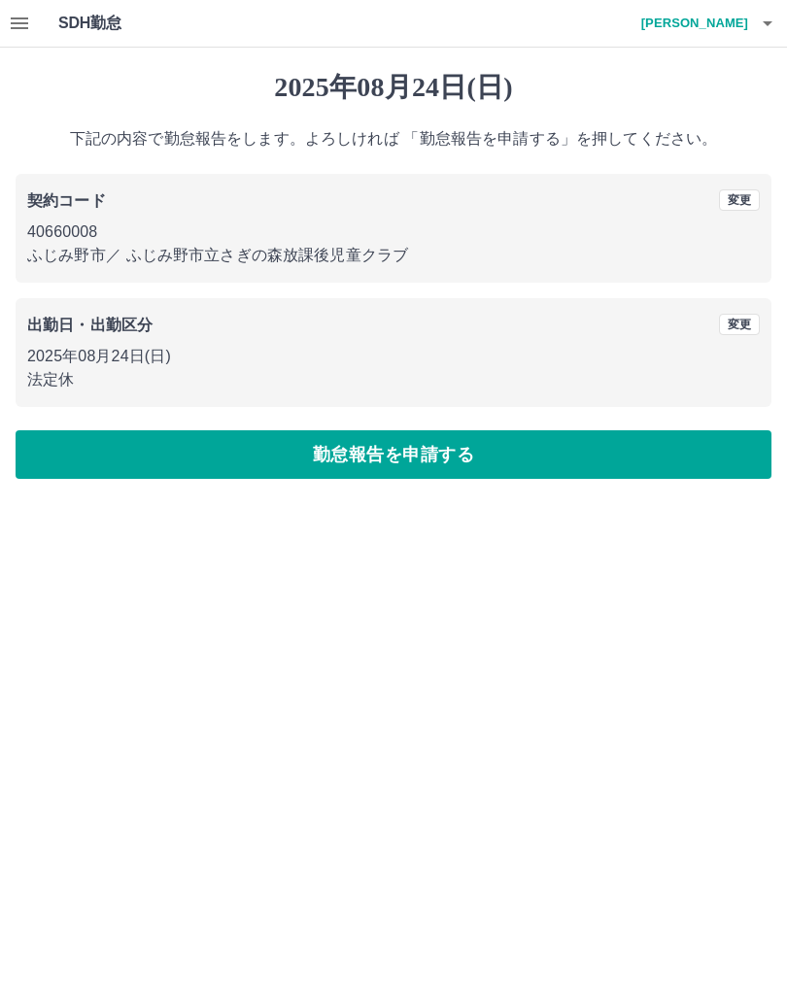
click at [494, 455] on button "勤怠報告を申請する" at bounding box center [394, 454] width 756 height 49
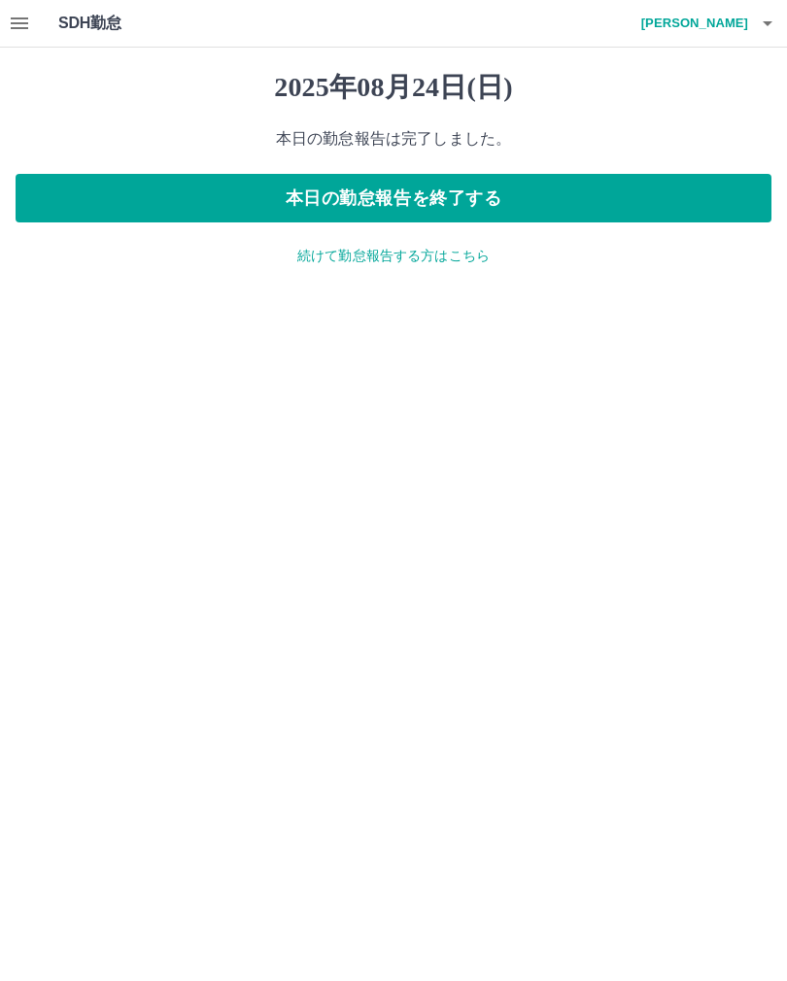
click at [20, 30] on icon "button" at bounding box center [19, 23] width 23 height 23
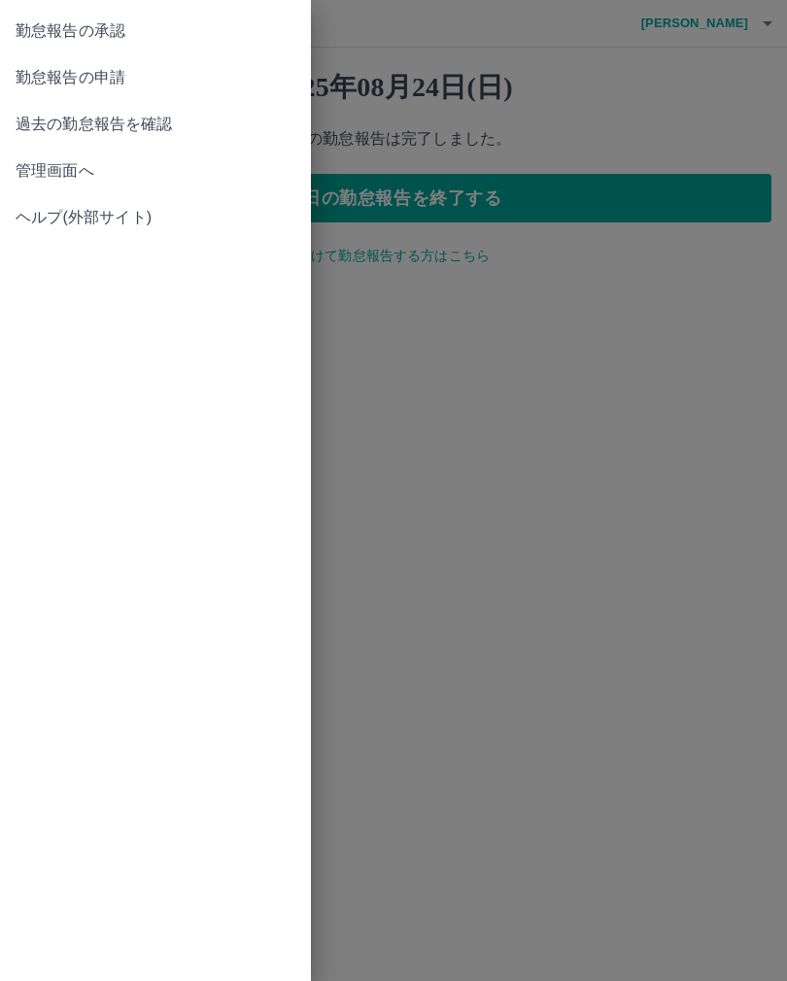
click at [35, 25] on span "勤怠報告の承認" at bounding box center [156, 30] width 280 height 23
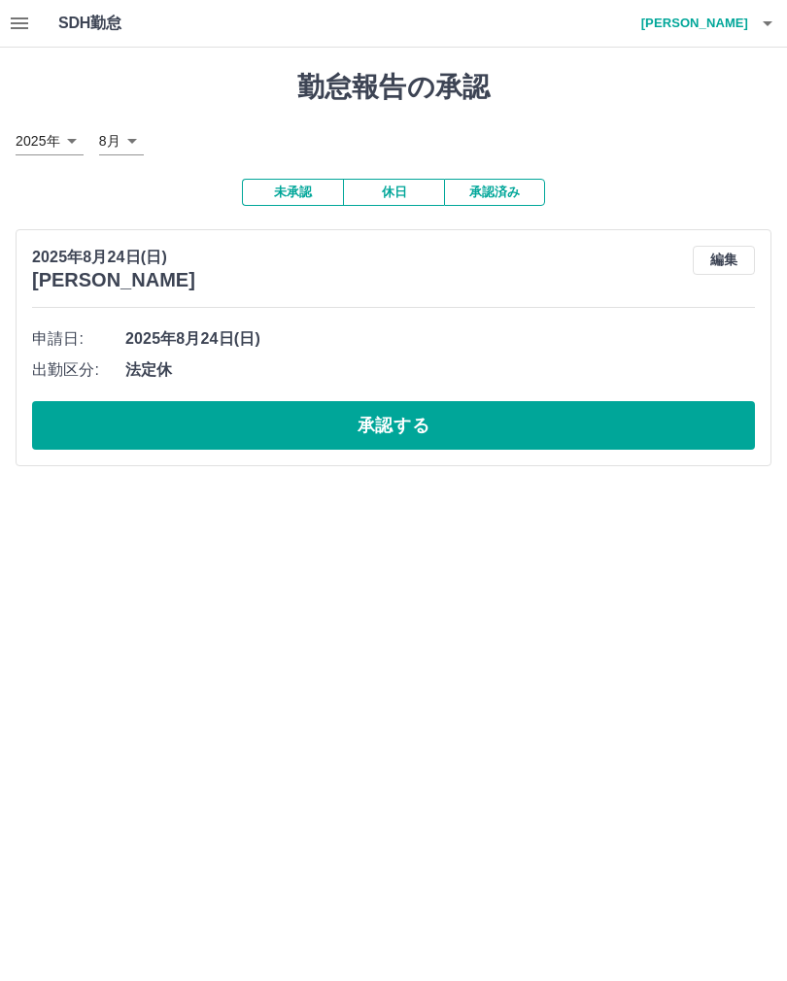
click at [116, 430] on button "承認する" at bounding box center [393, 425] width 723 height 49
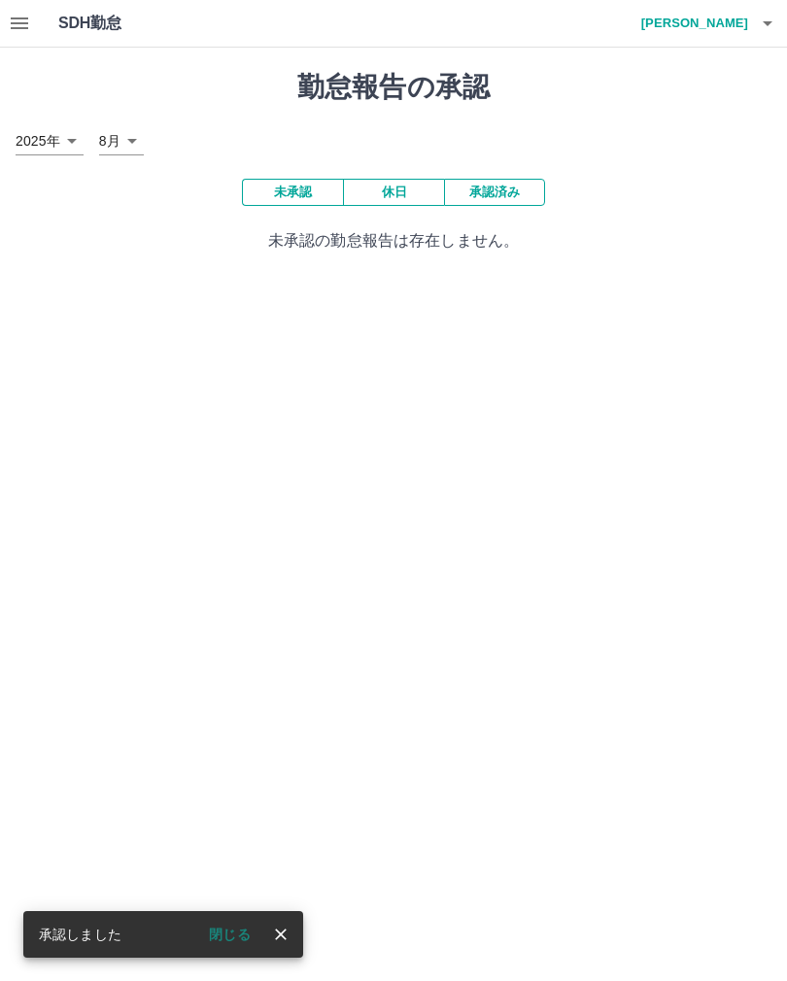
click at [779, 26] on button "button" at bounding box center [767, 23] width 39 height 47
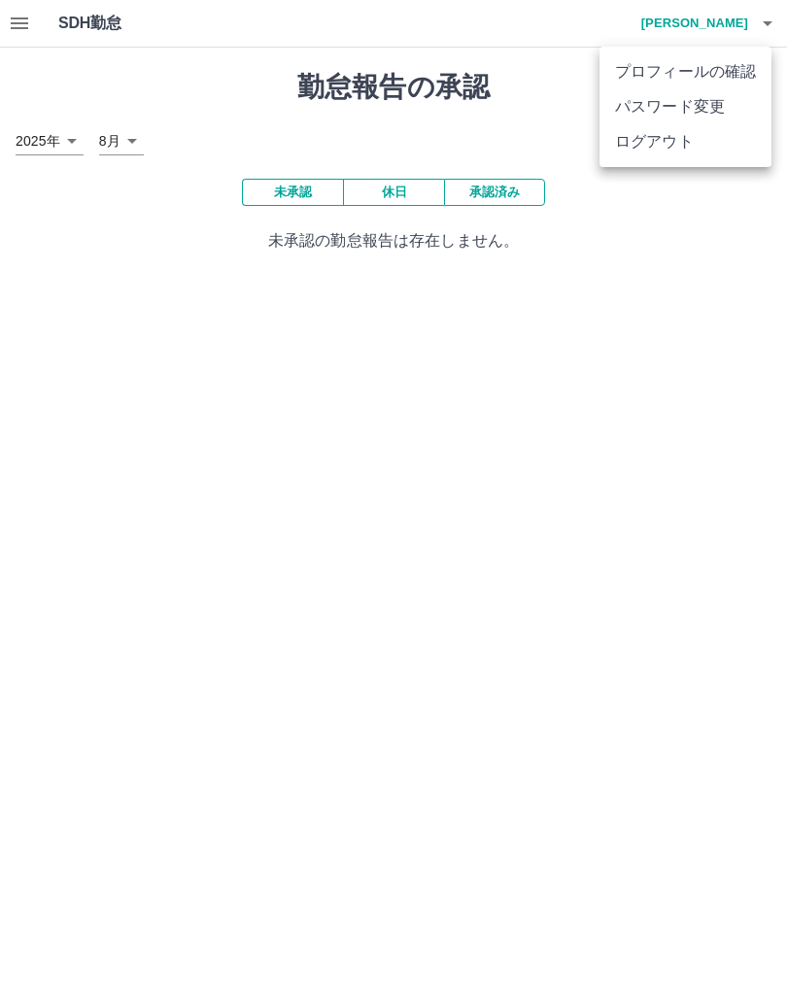
click at [699, 150] on li "ログアウト" at bounding box center [686, 141] width 172 height 35
